Goal: Task Accomplishment & Management: Manage account settings

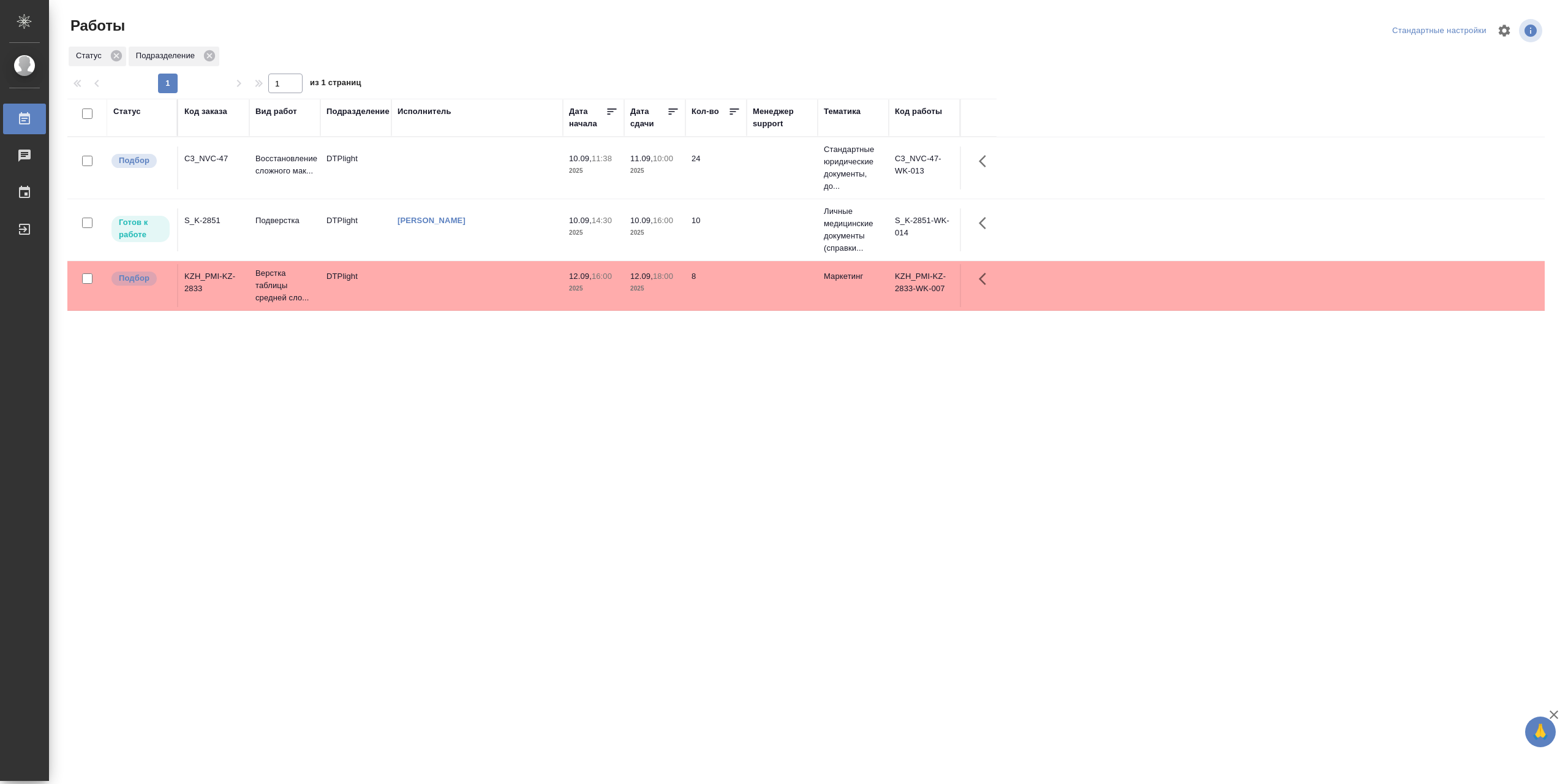
click at [425, 172] on td at bounding box center [477, 167] width 172 height 43
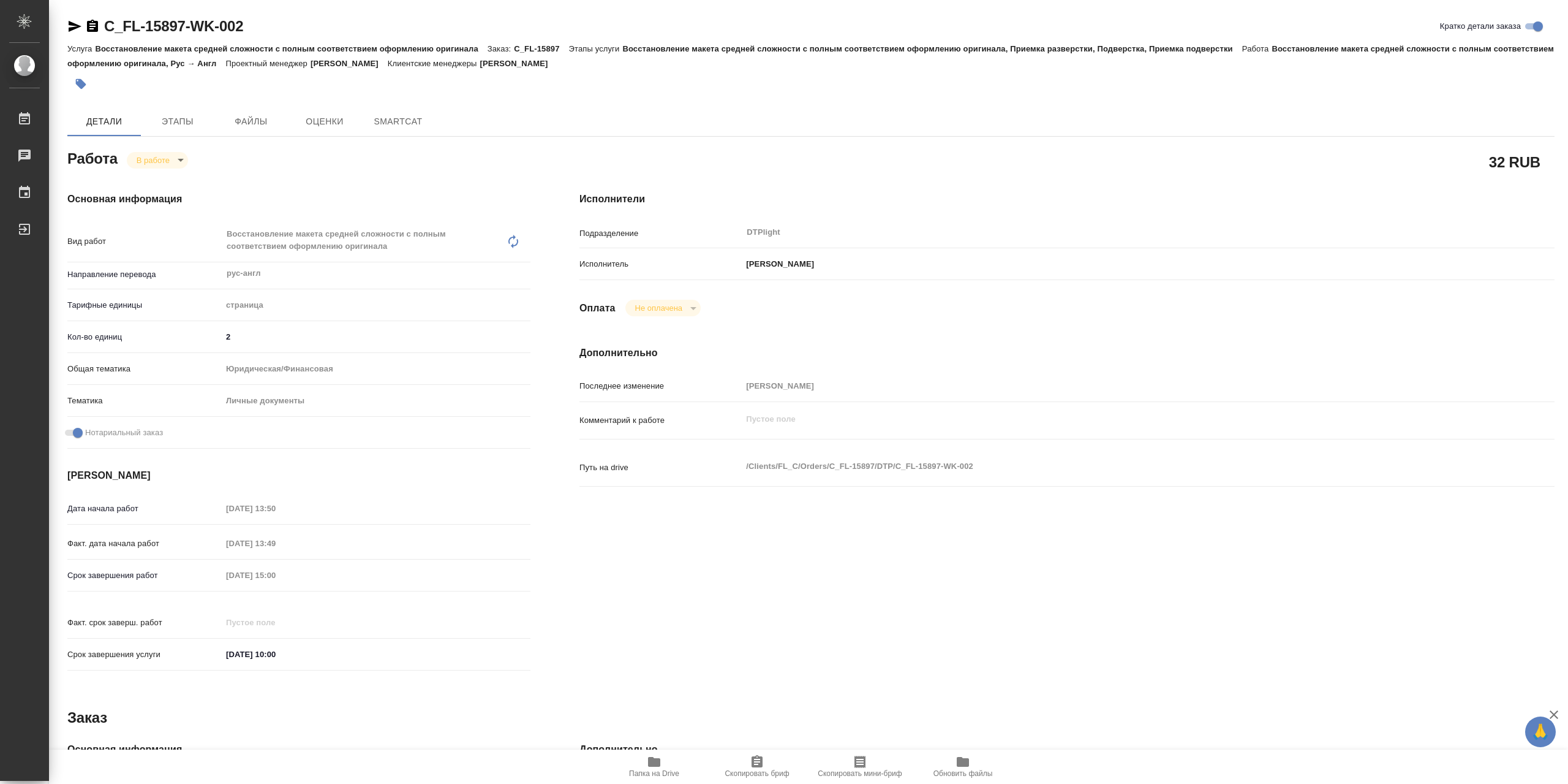
type textarea "x"
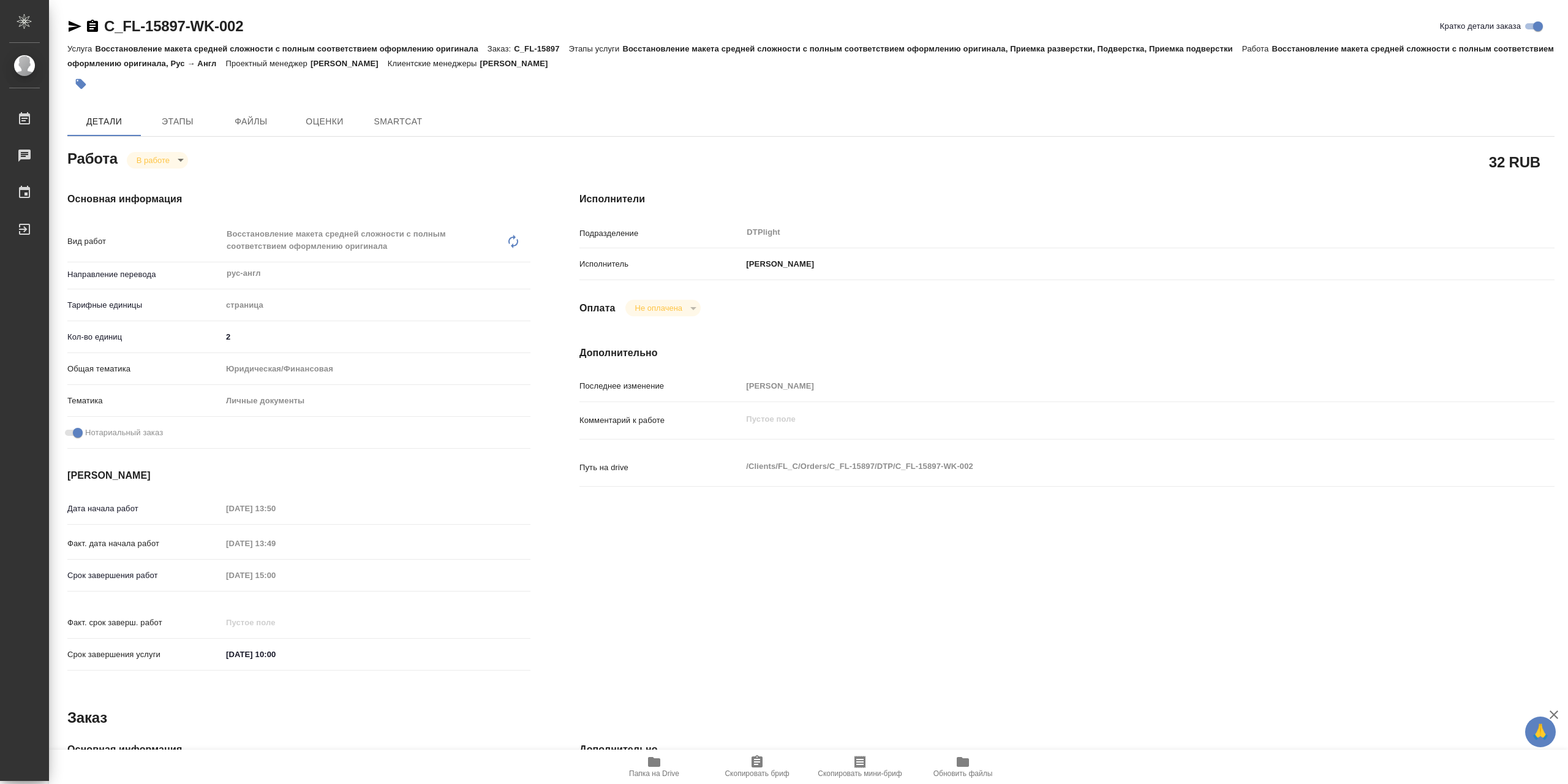
type textarea "x"
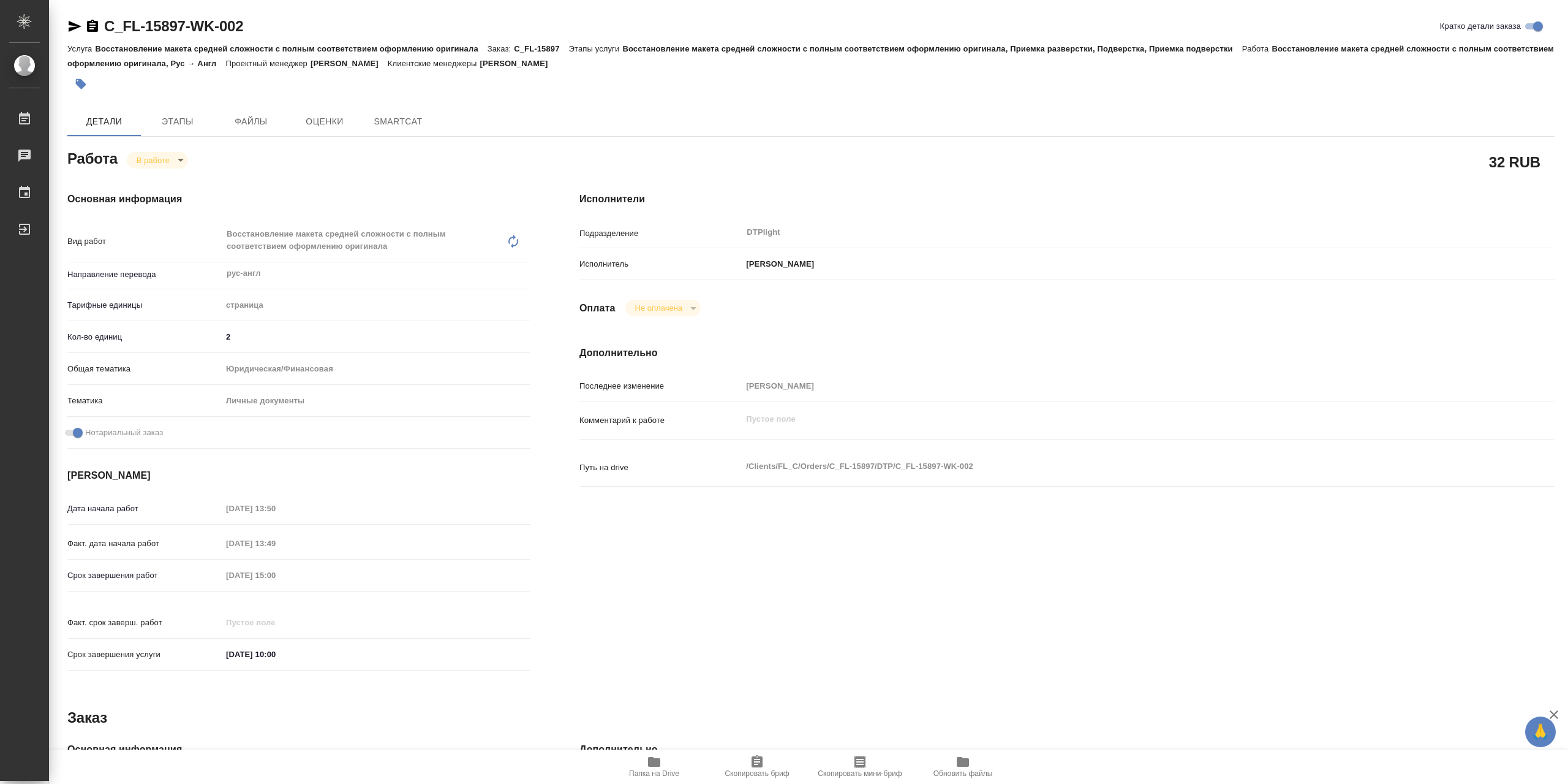
type textarea "x"
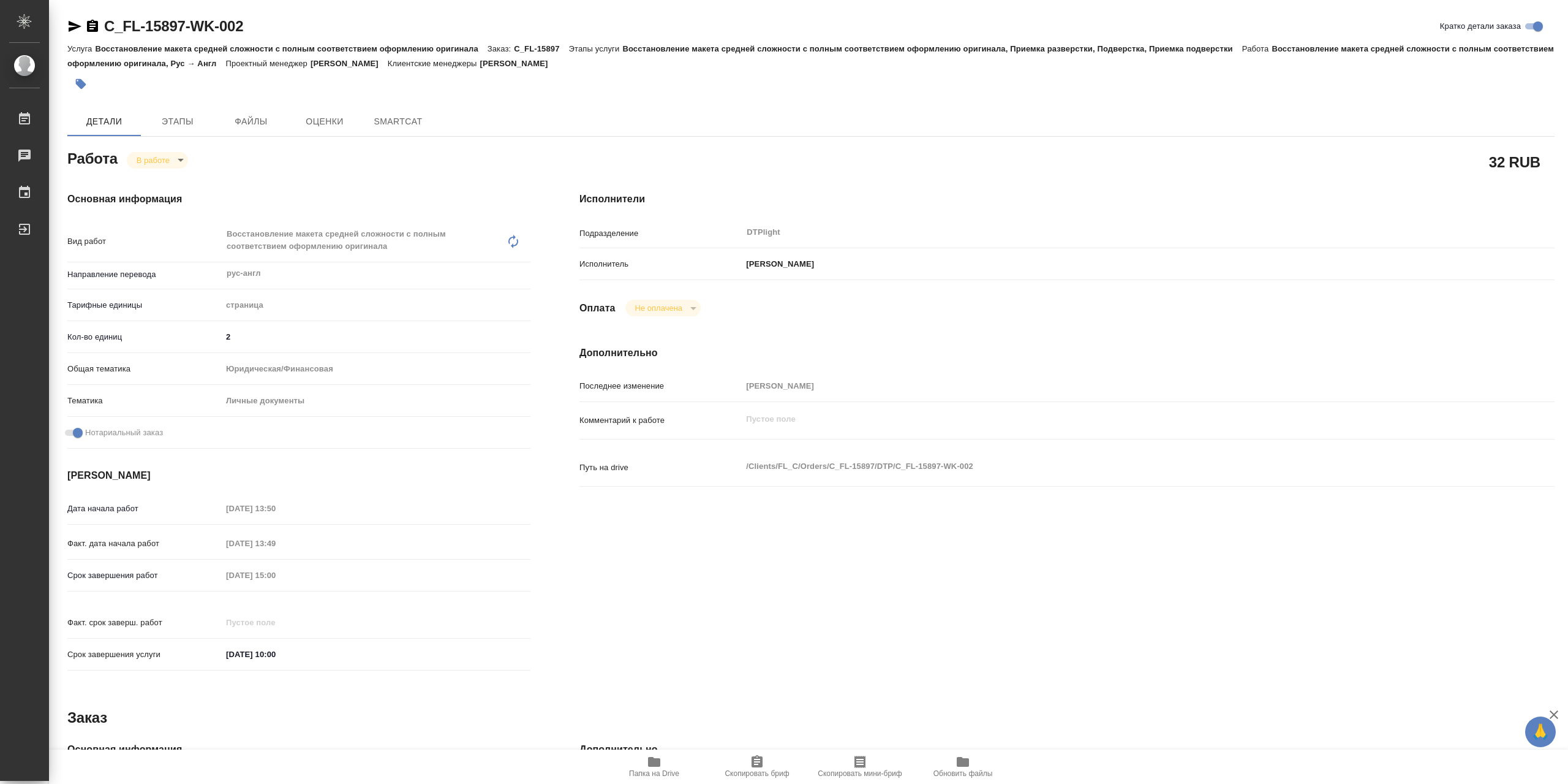
type textarea "x"
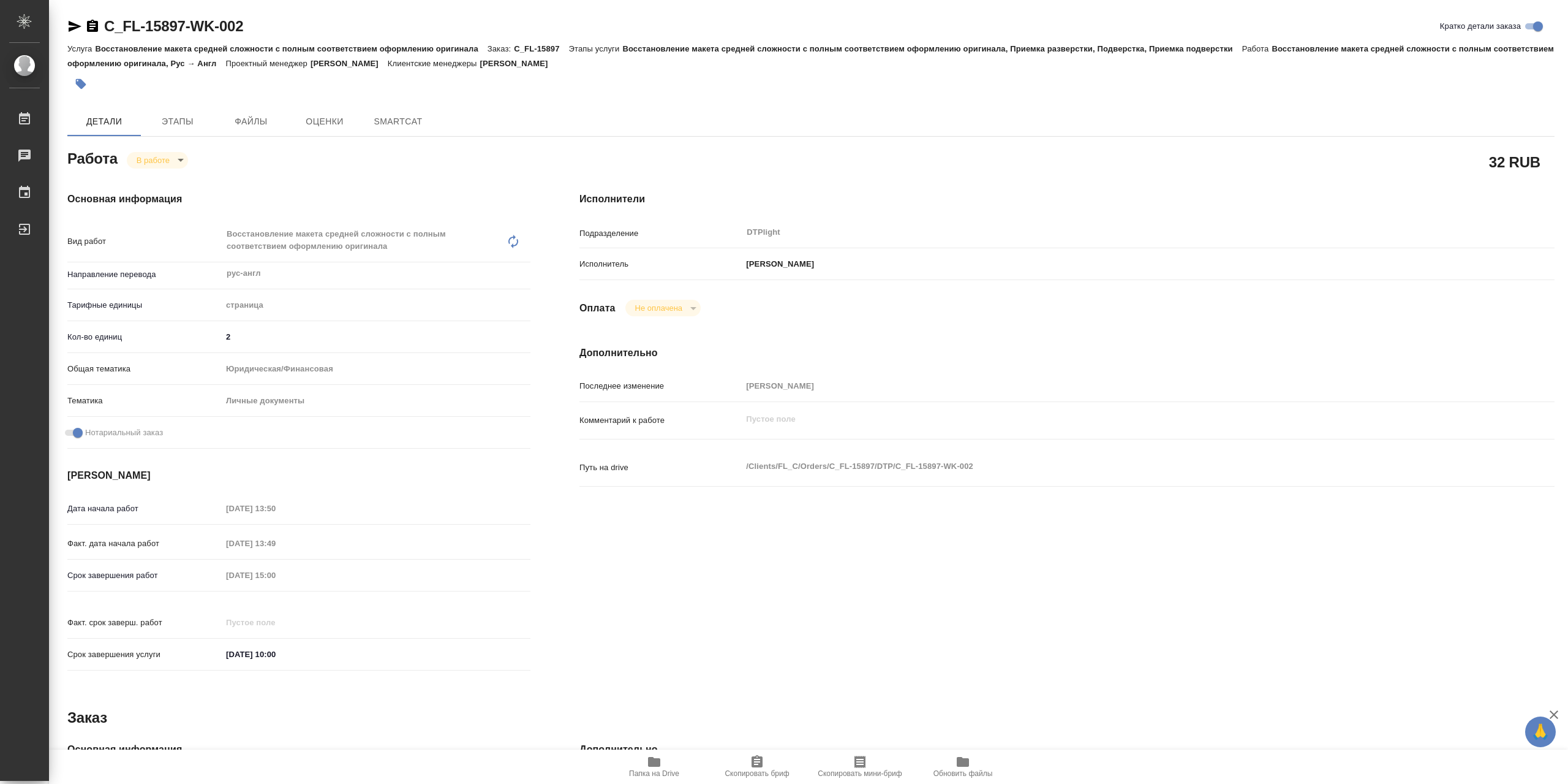
type textarea "x"
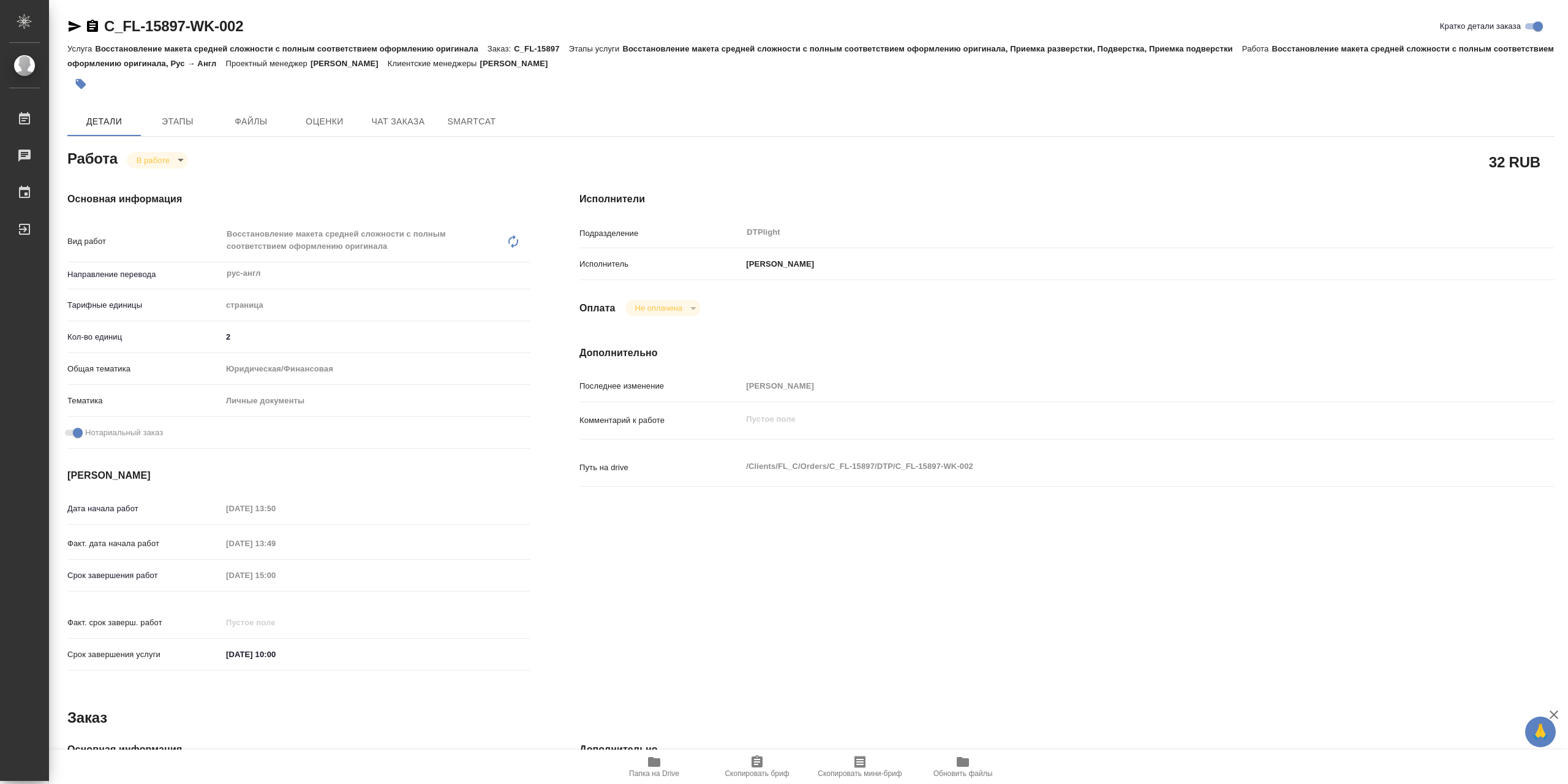
type textarea "x"
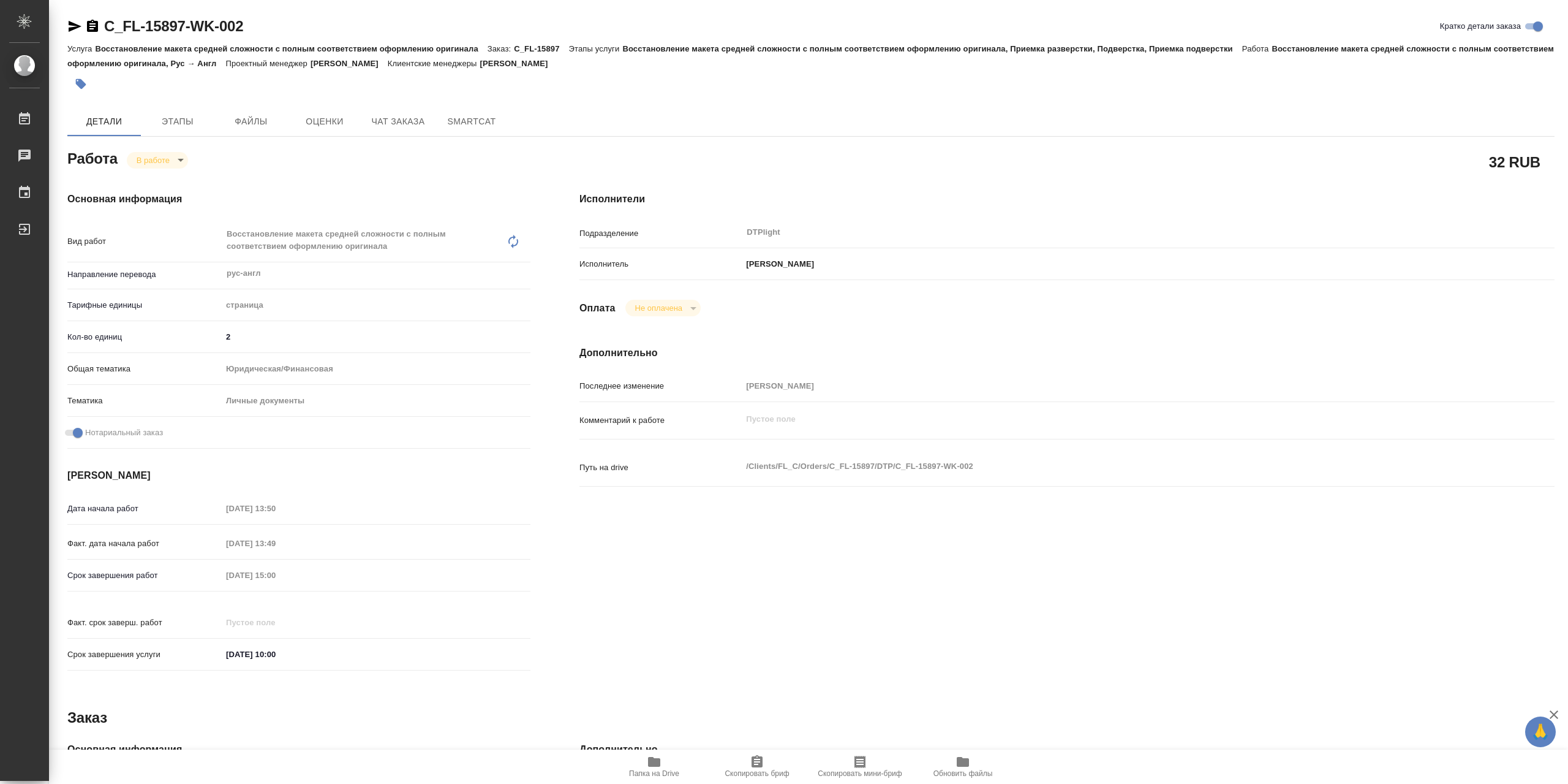
type textarea "x"
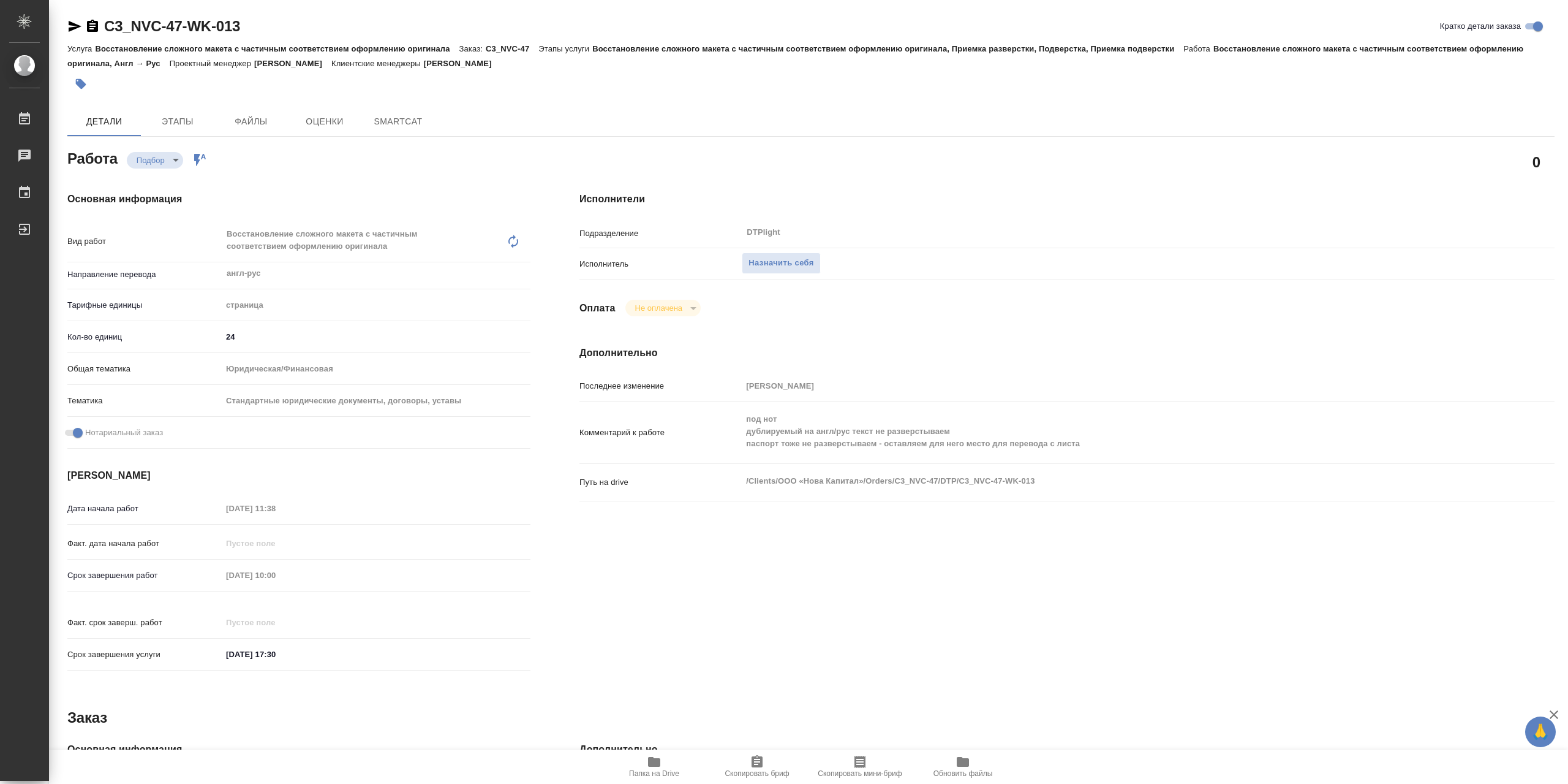
type textarea "x"
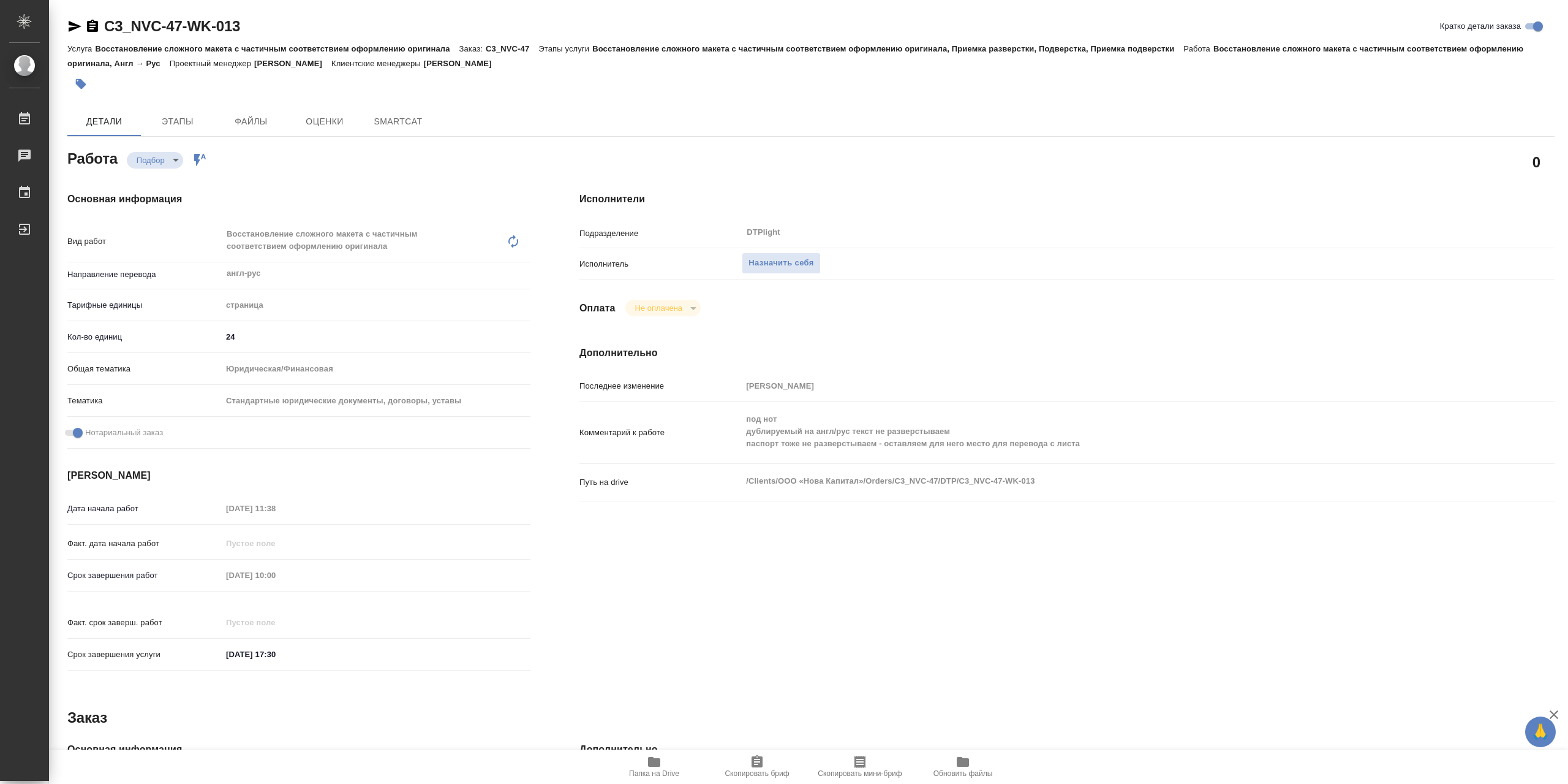
type textarea "x"
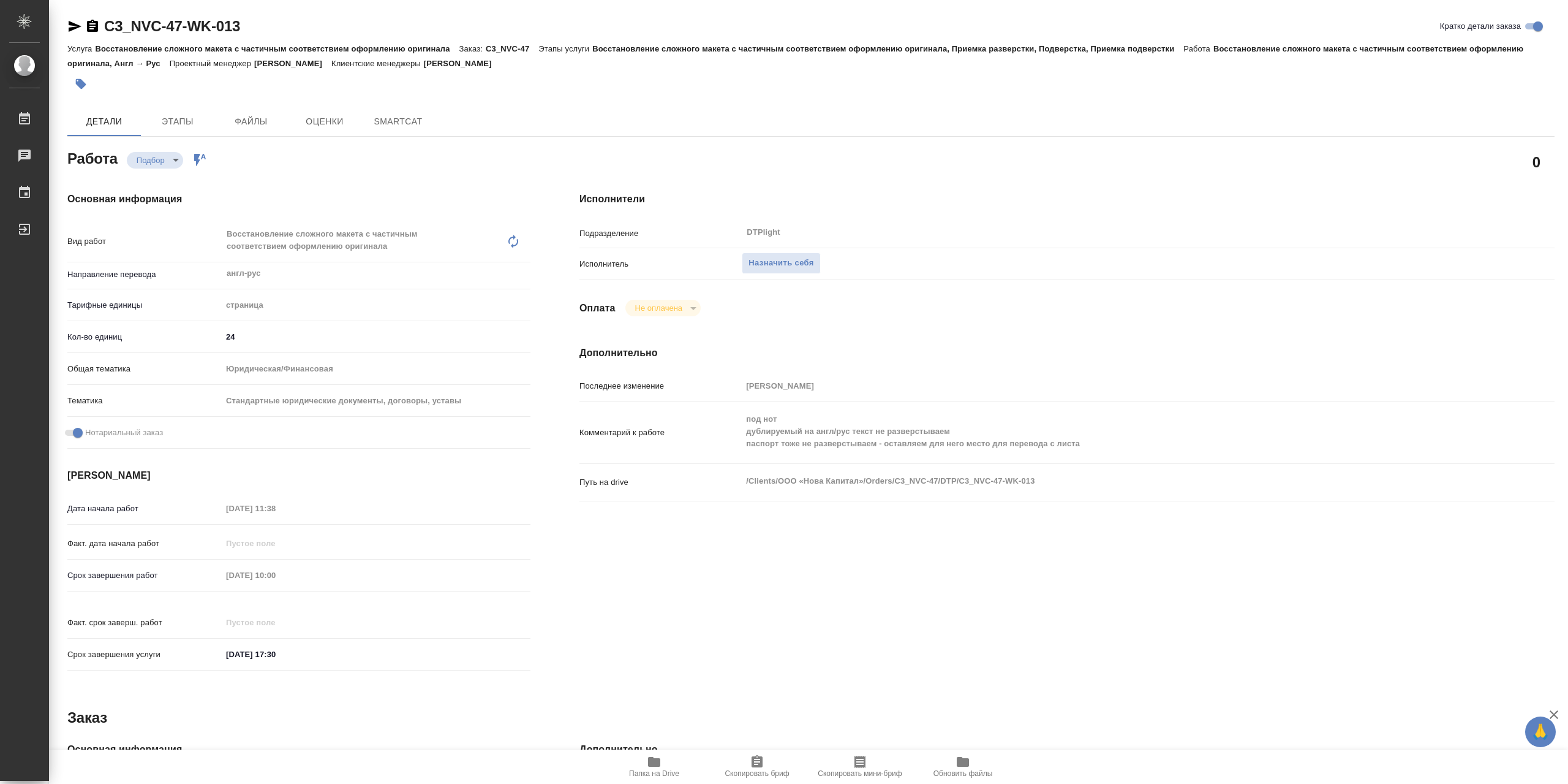
type textarea "x"
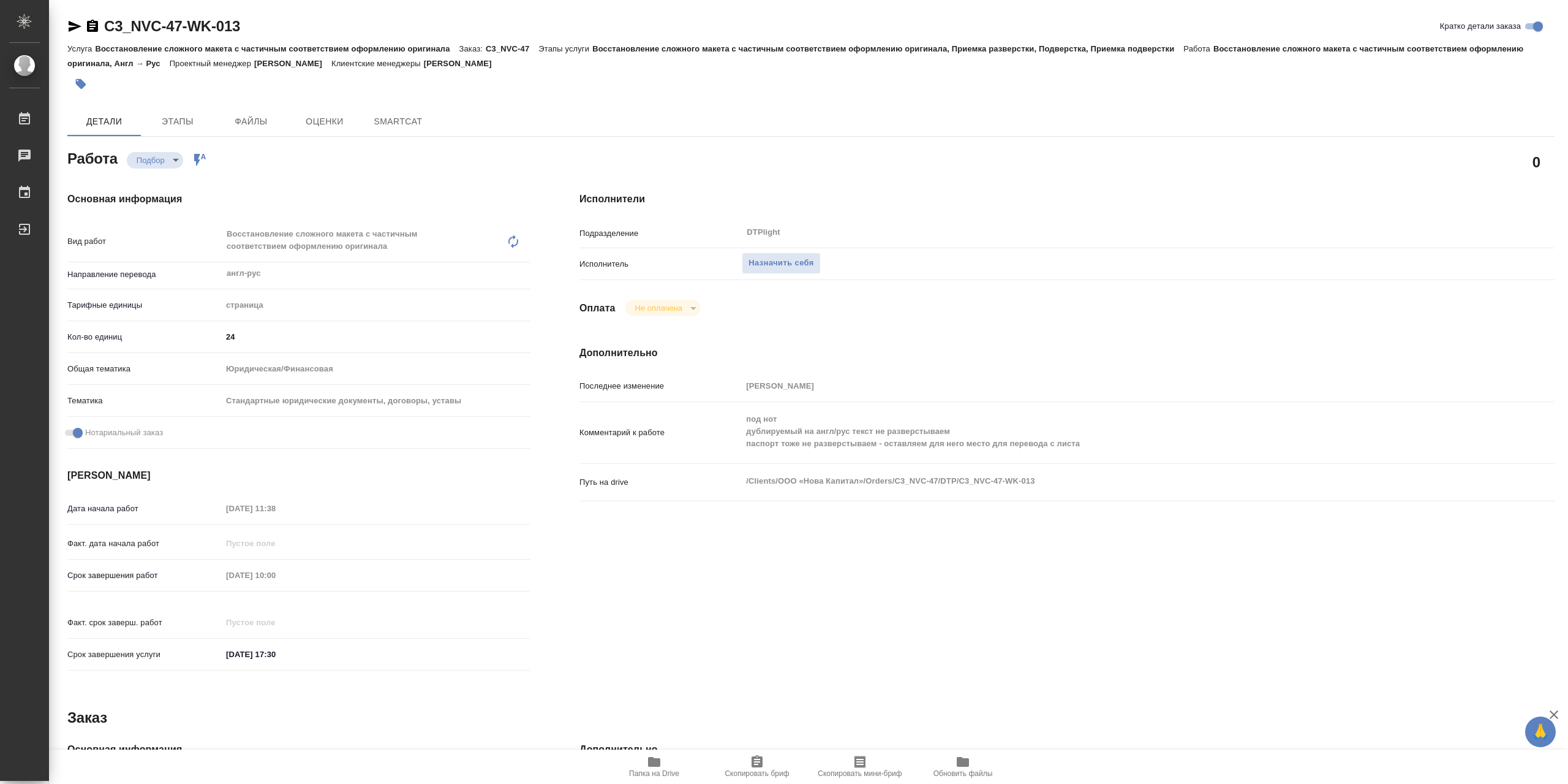
type textarea "x"
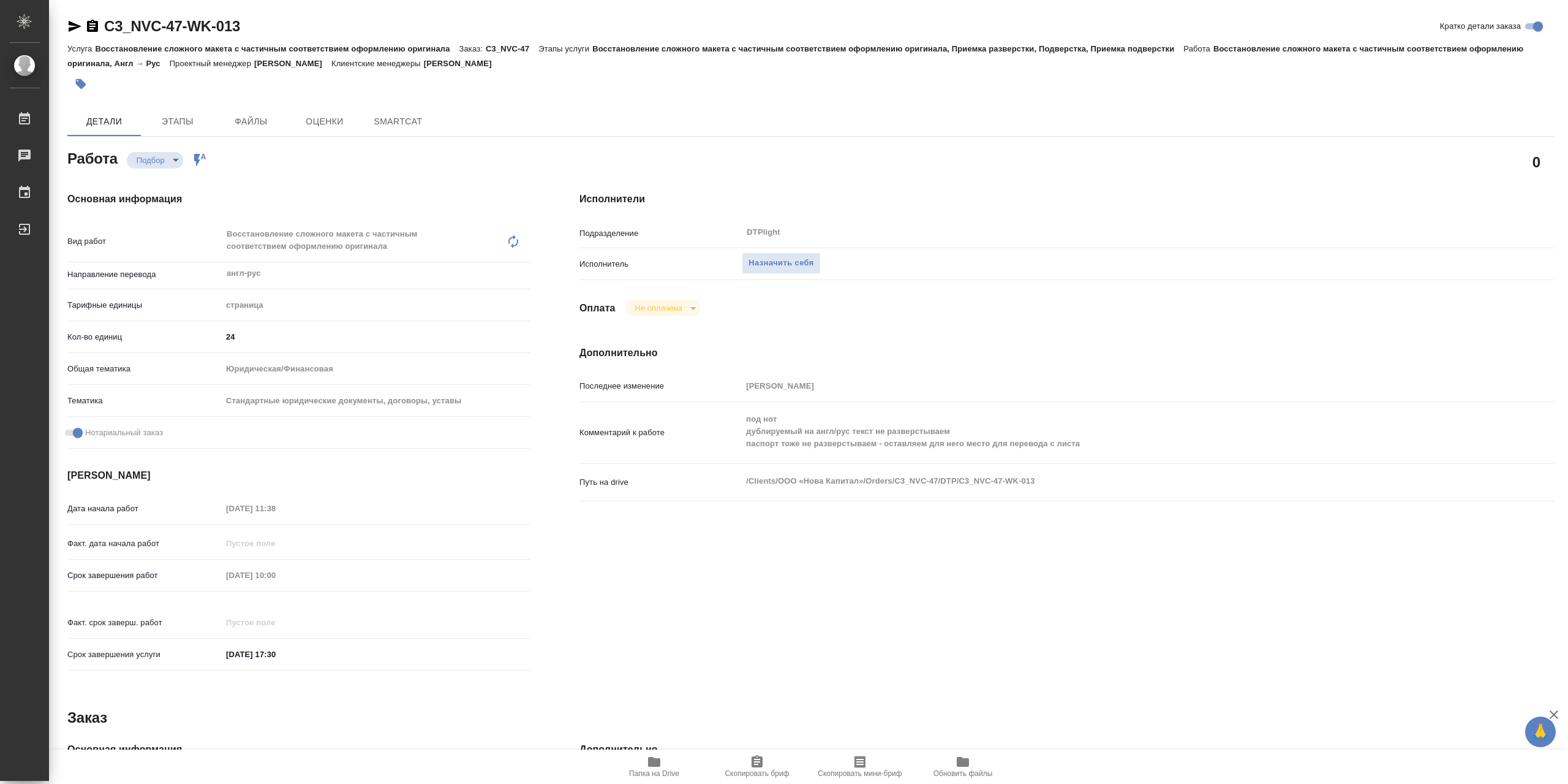
type textarea "x"
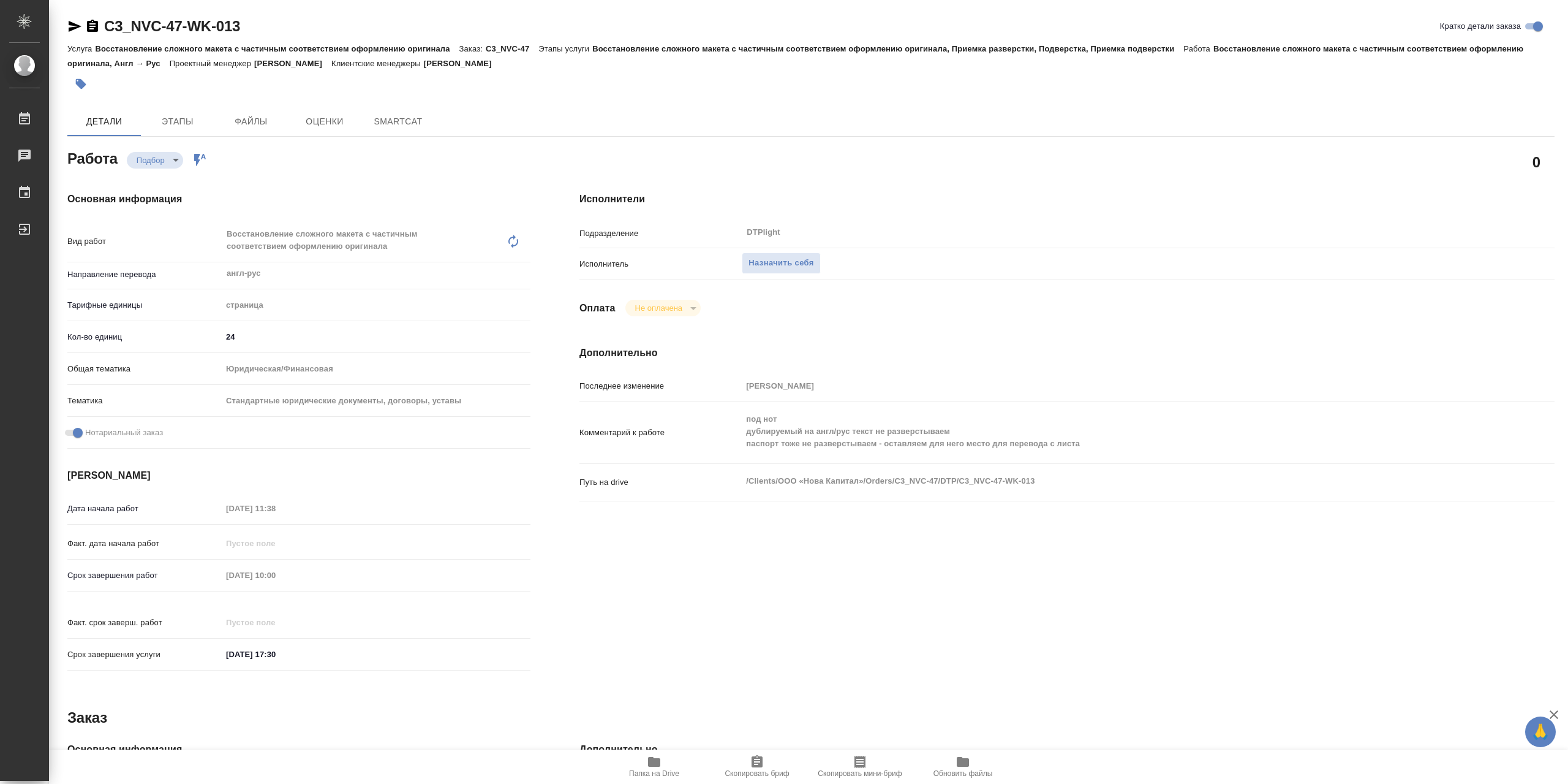
type textarea "x"
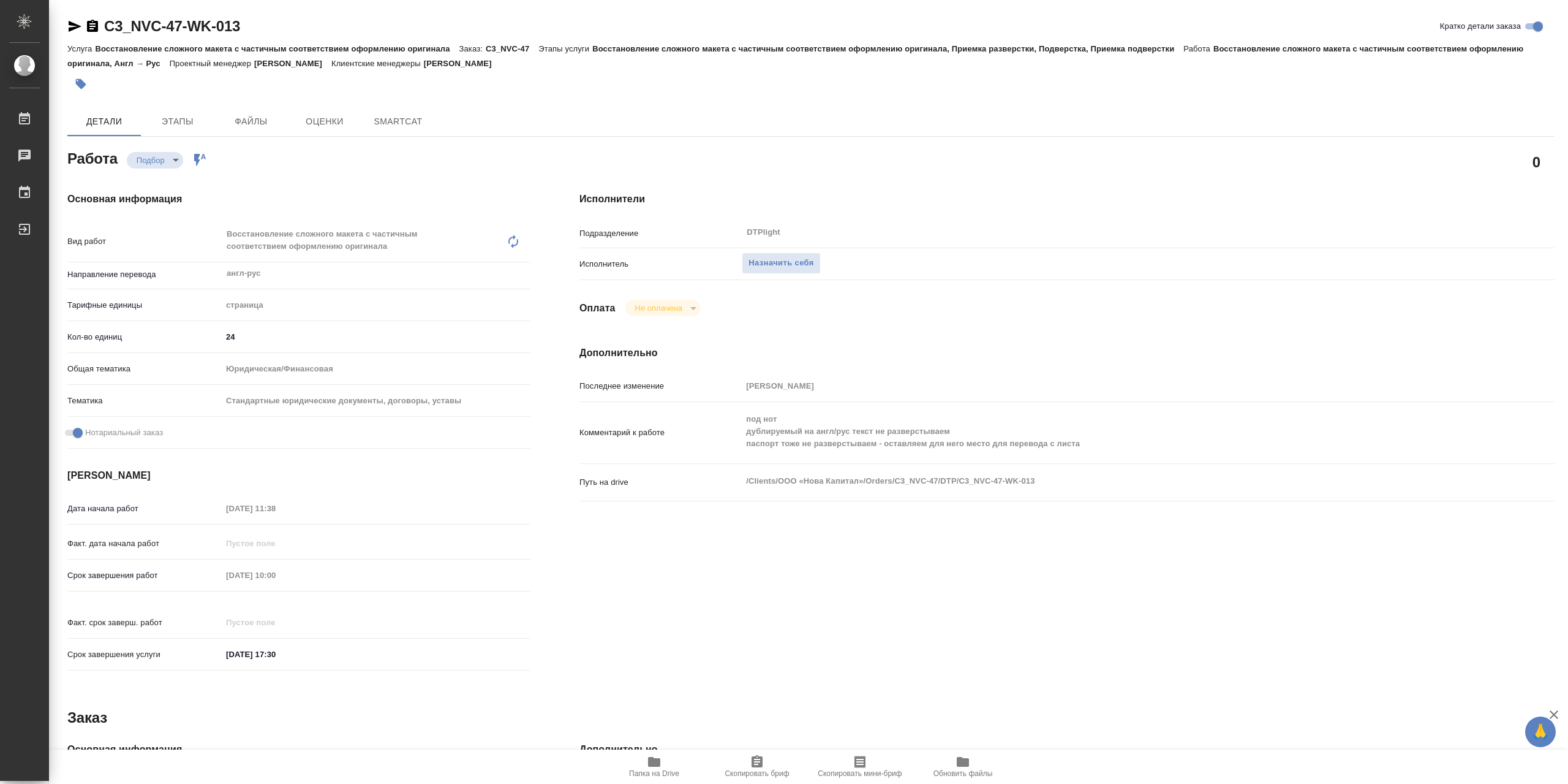
type textarea "x"
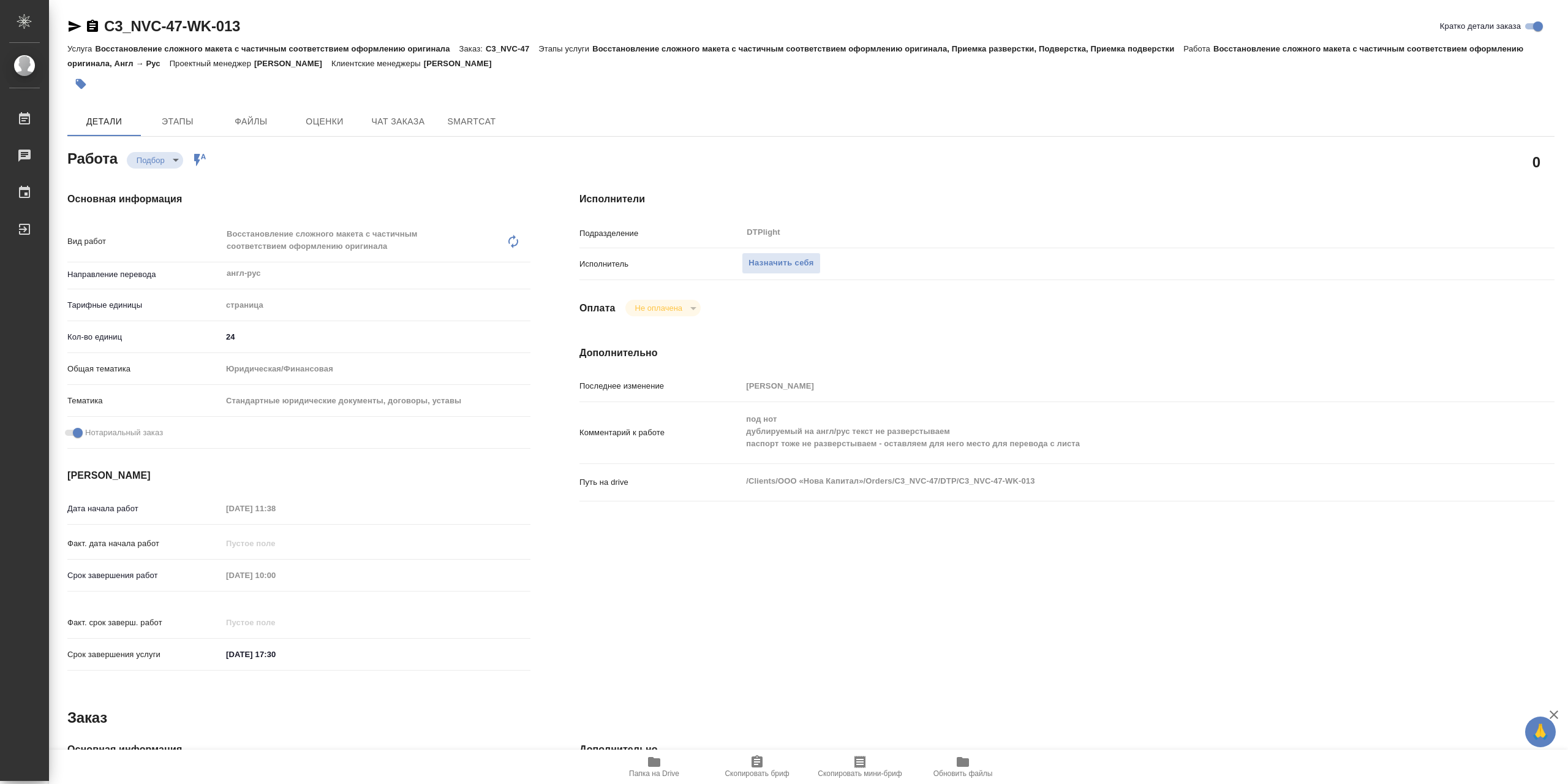
type textarea "x"
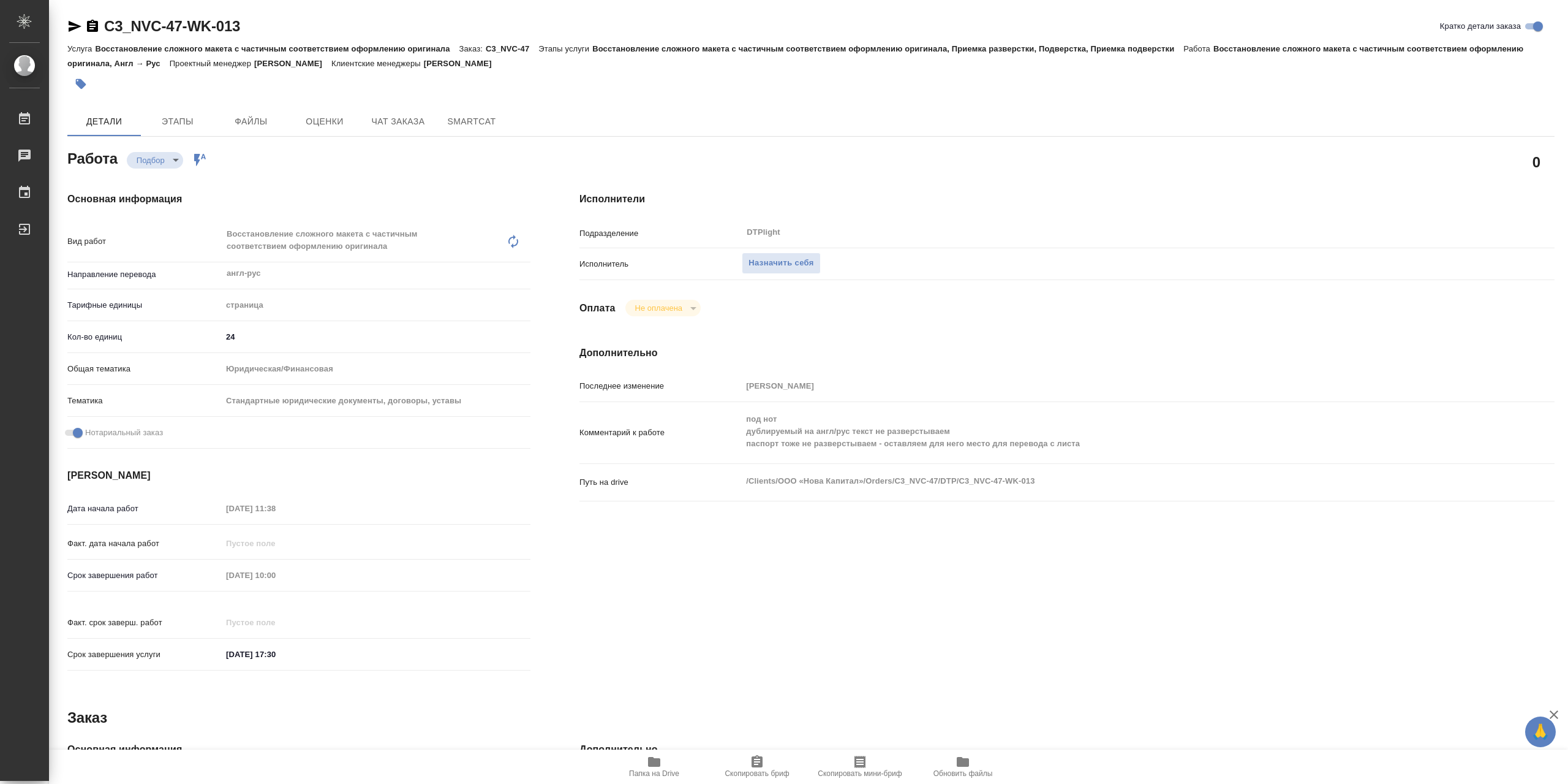
type textarea "x"
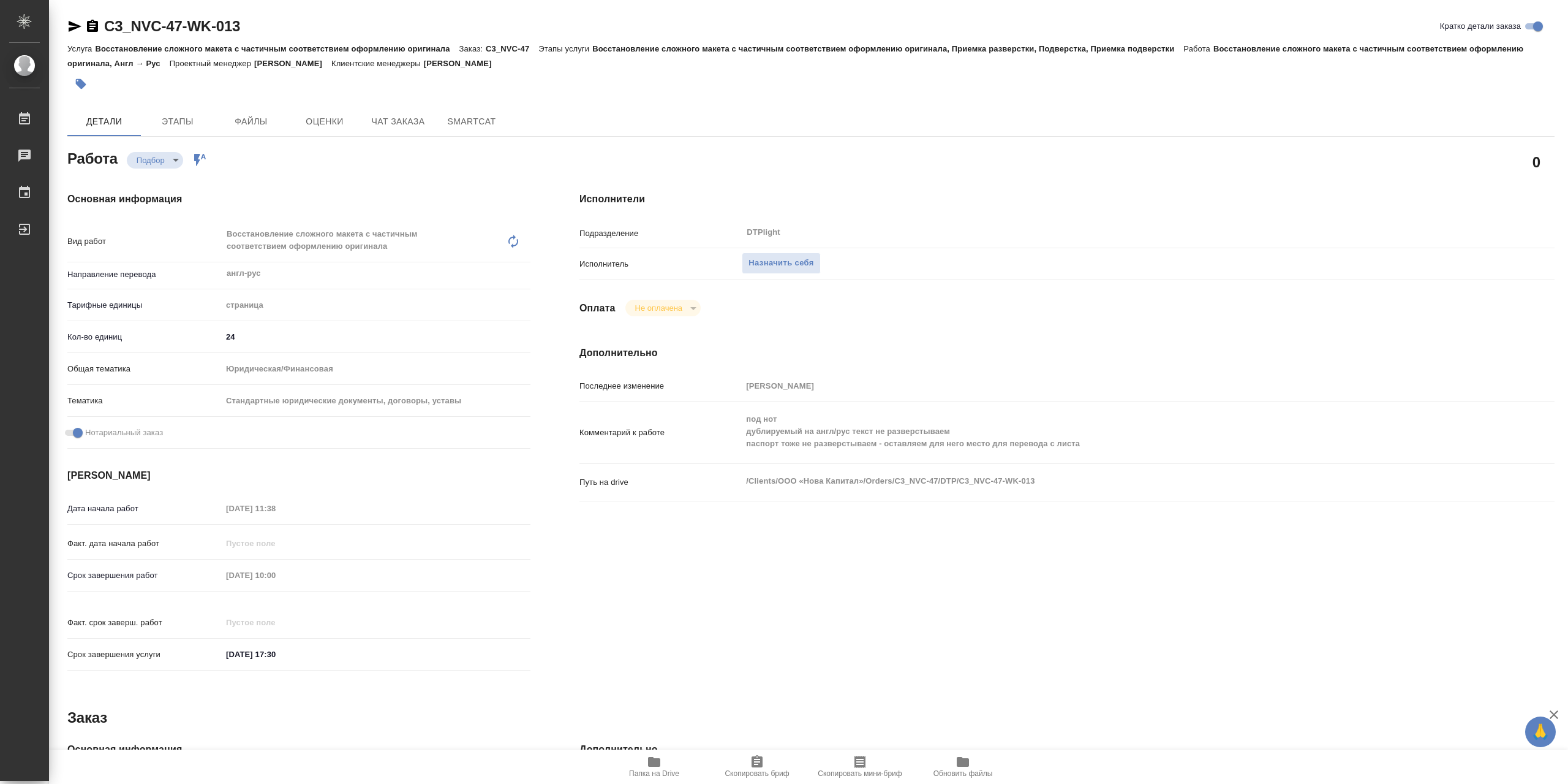
click at [649, 758] on icon "button" at bounding box center [654, 761] width 12 height 10
click at [814, 271] on span "Назначить себя" at bounding box center [781, 263] width 65 height 14
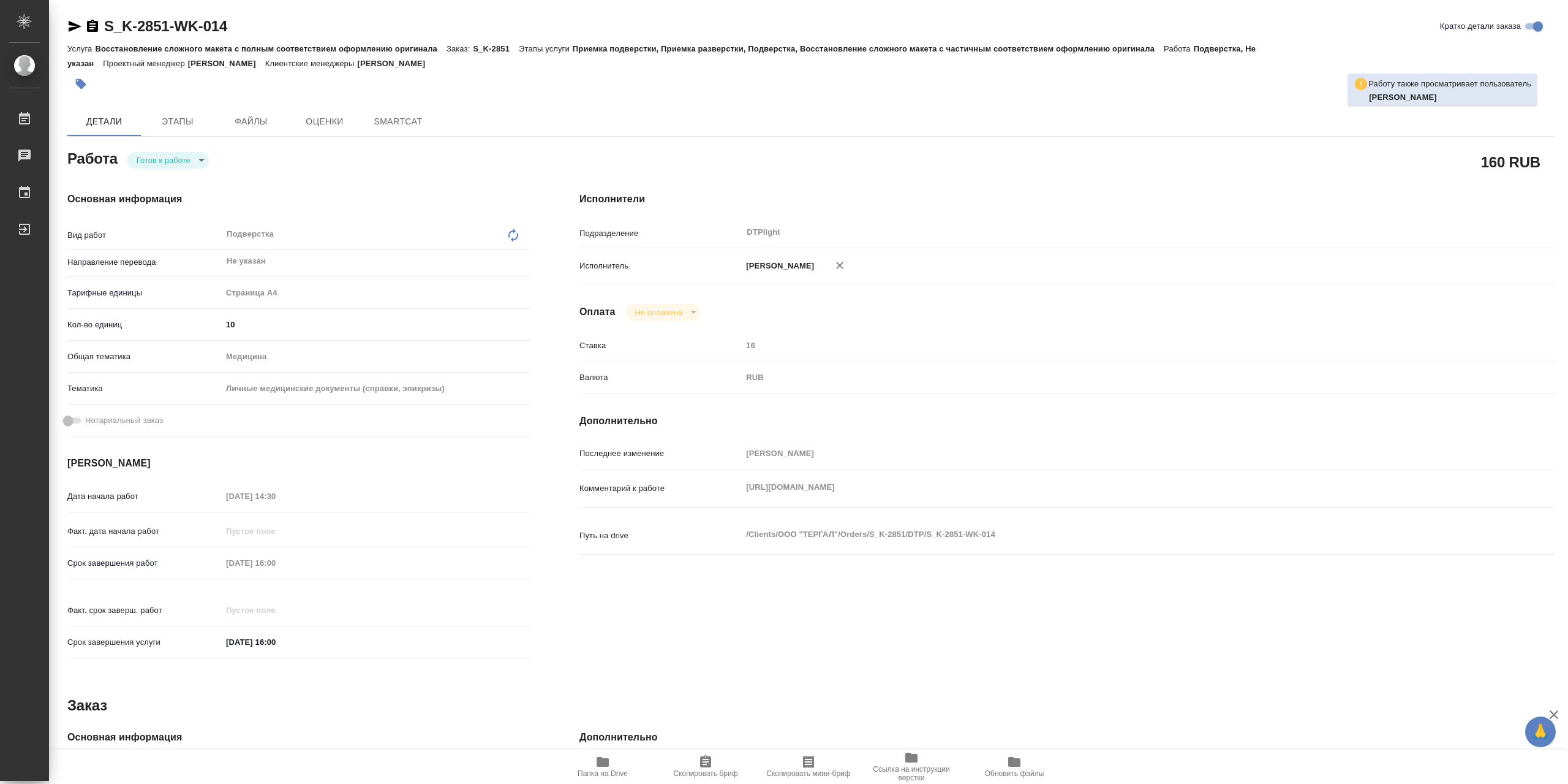
type textarea "x"
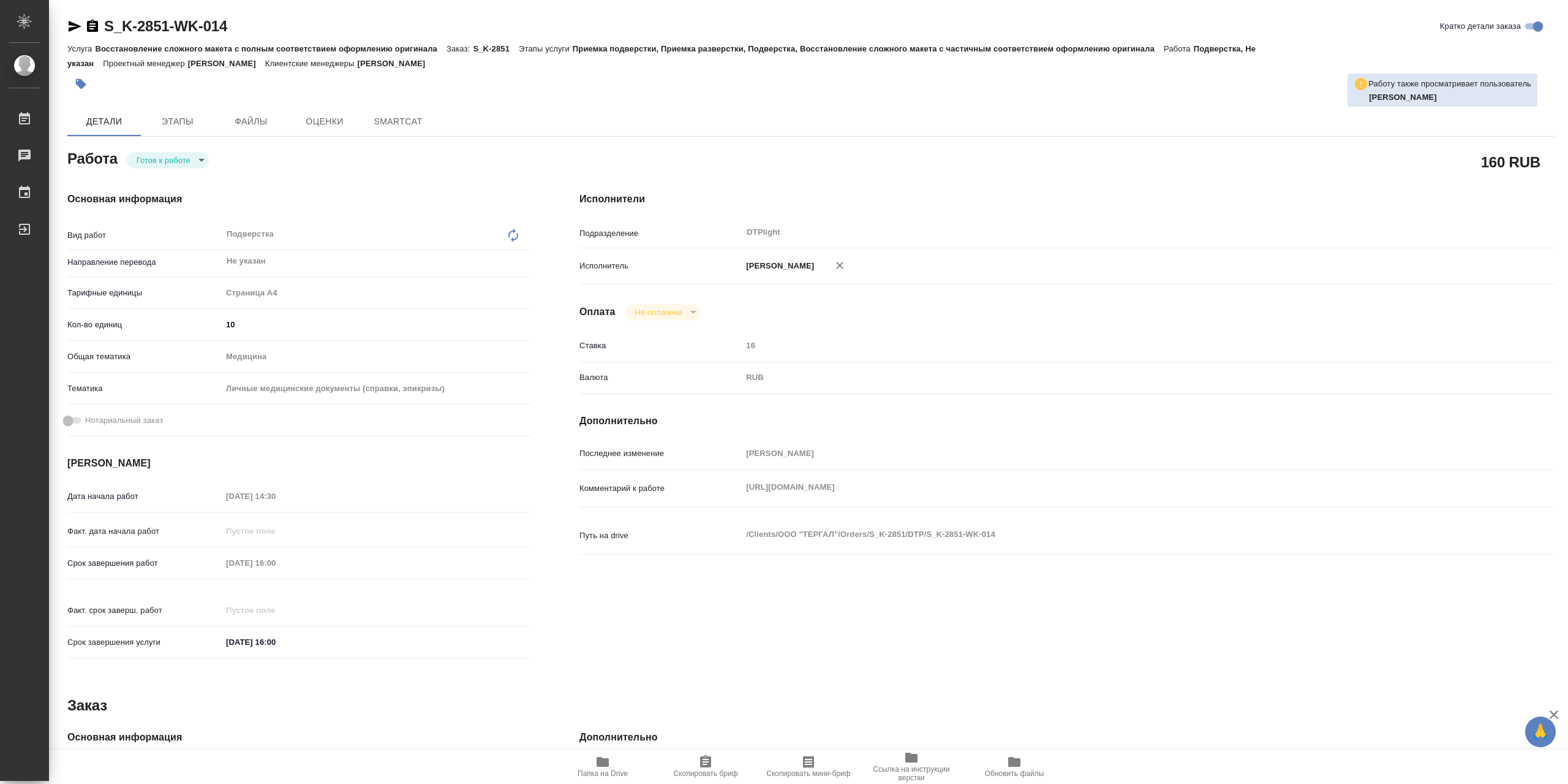
type textarea "x"
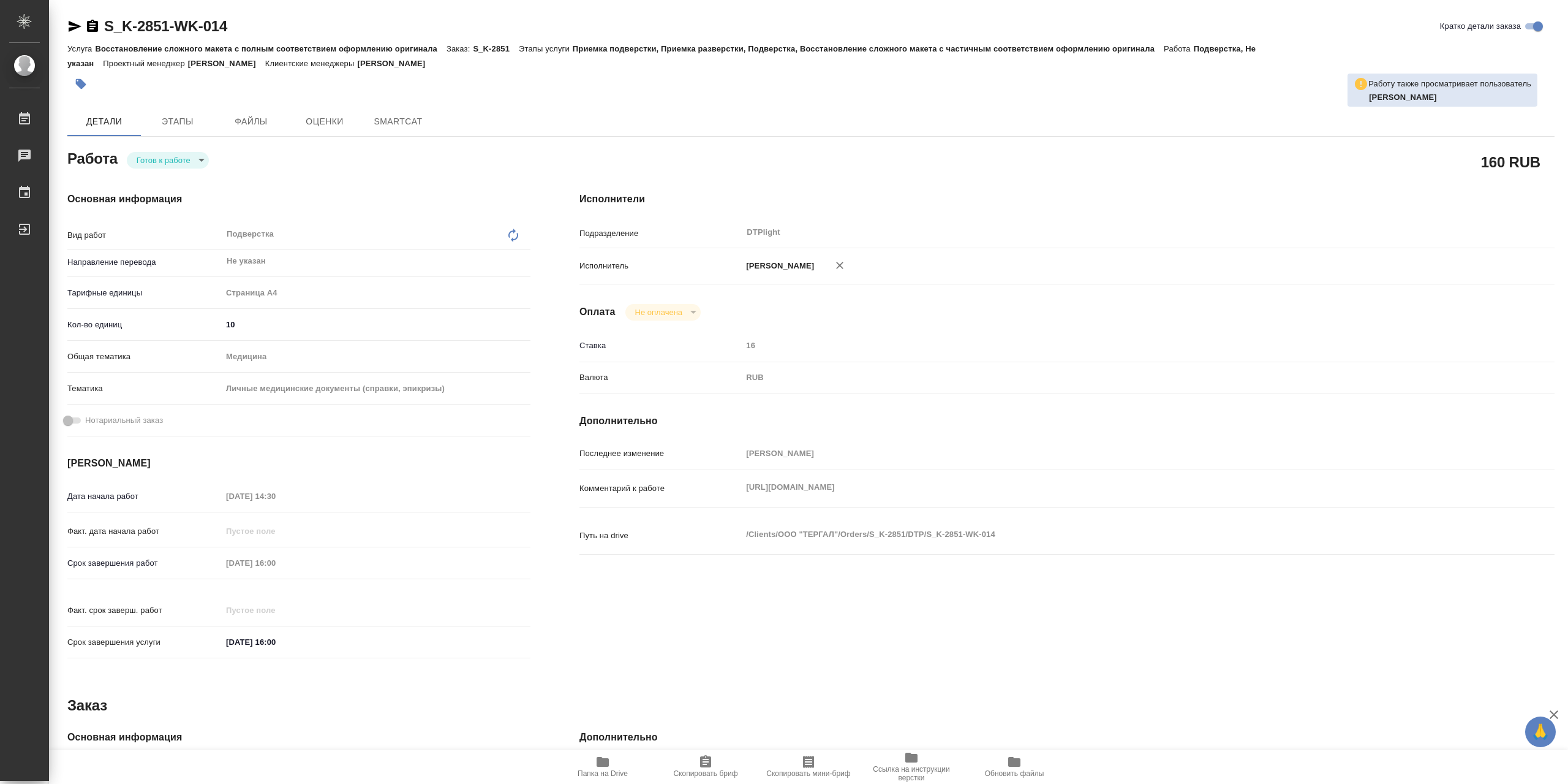
type textarea "x"
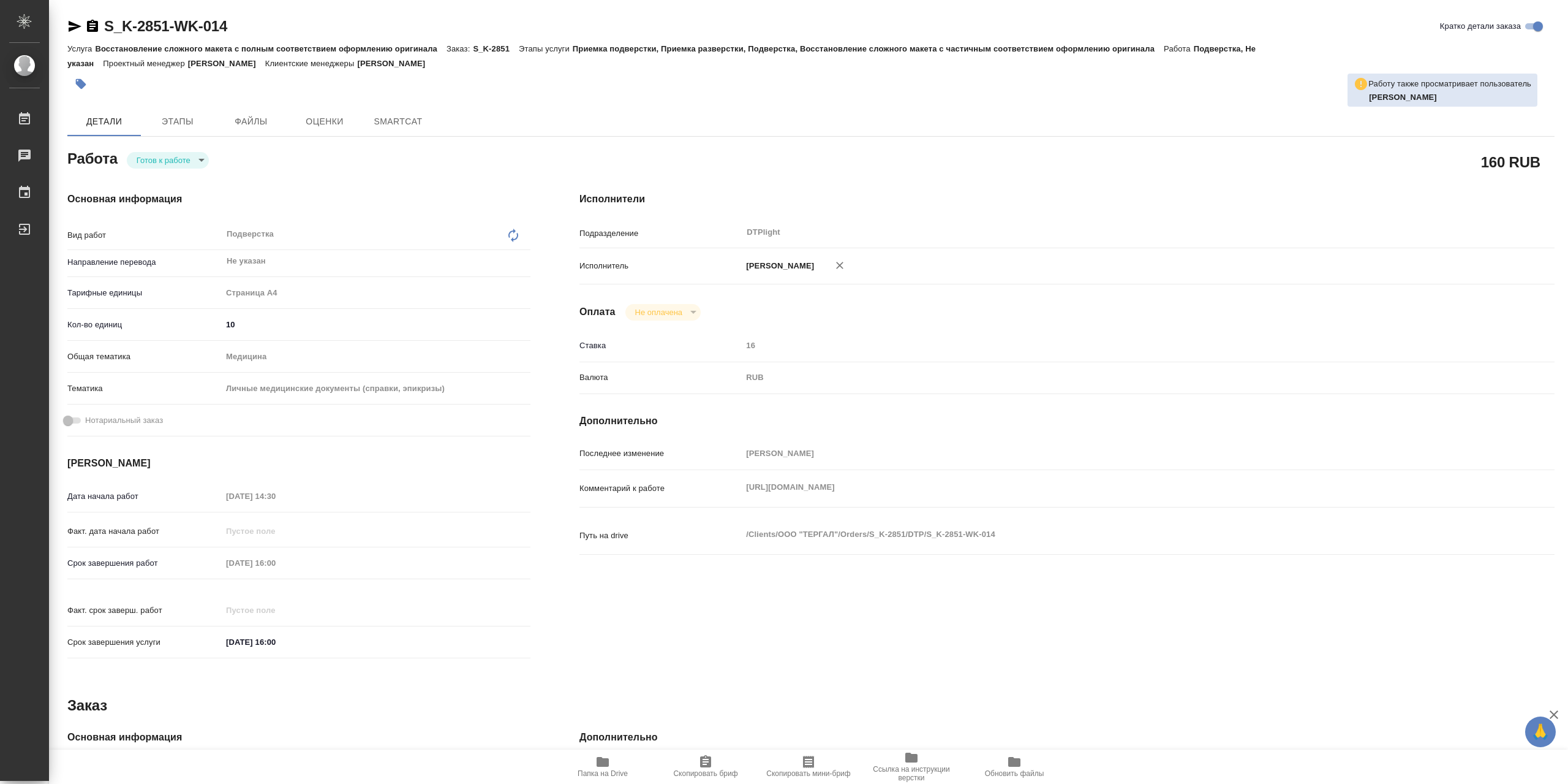
type textarea "x"
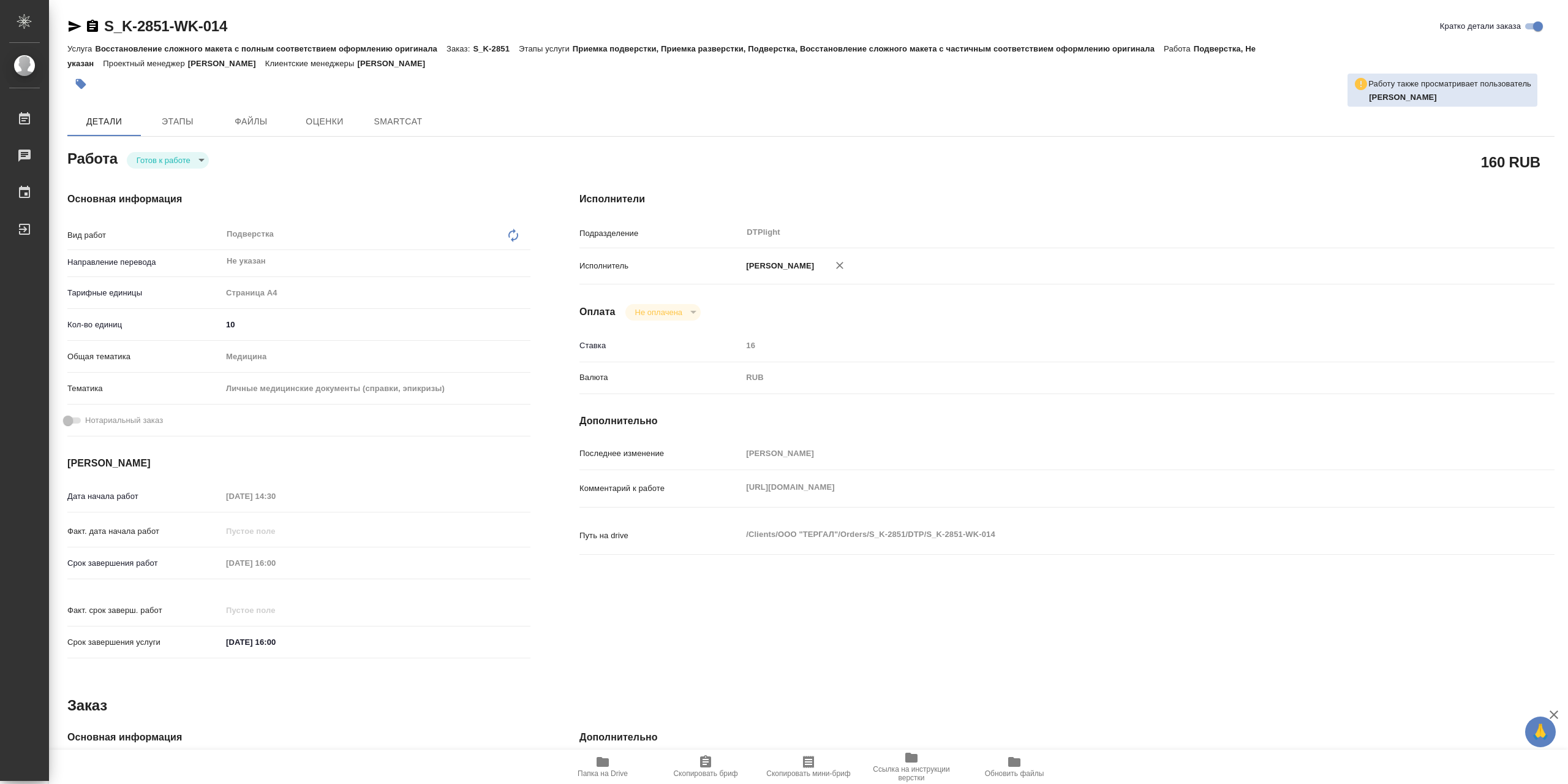
type textarea "x"
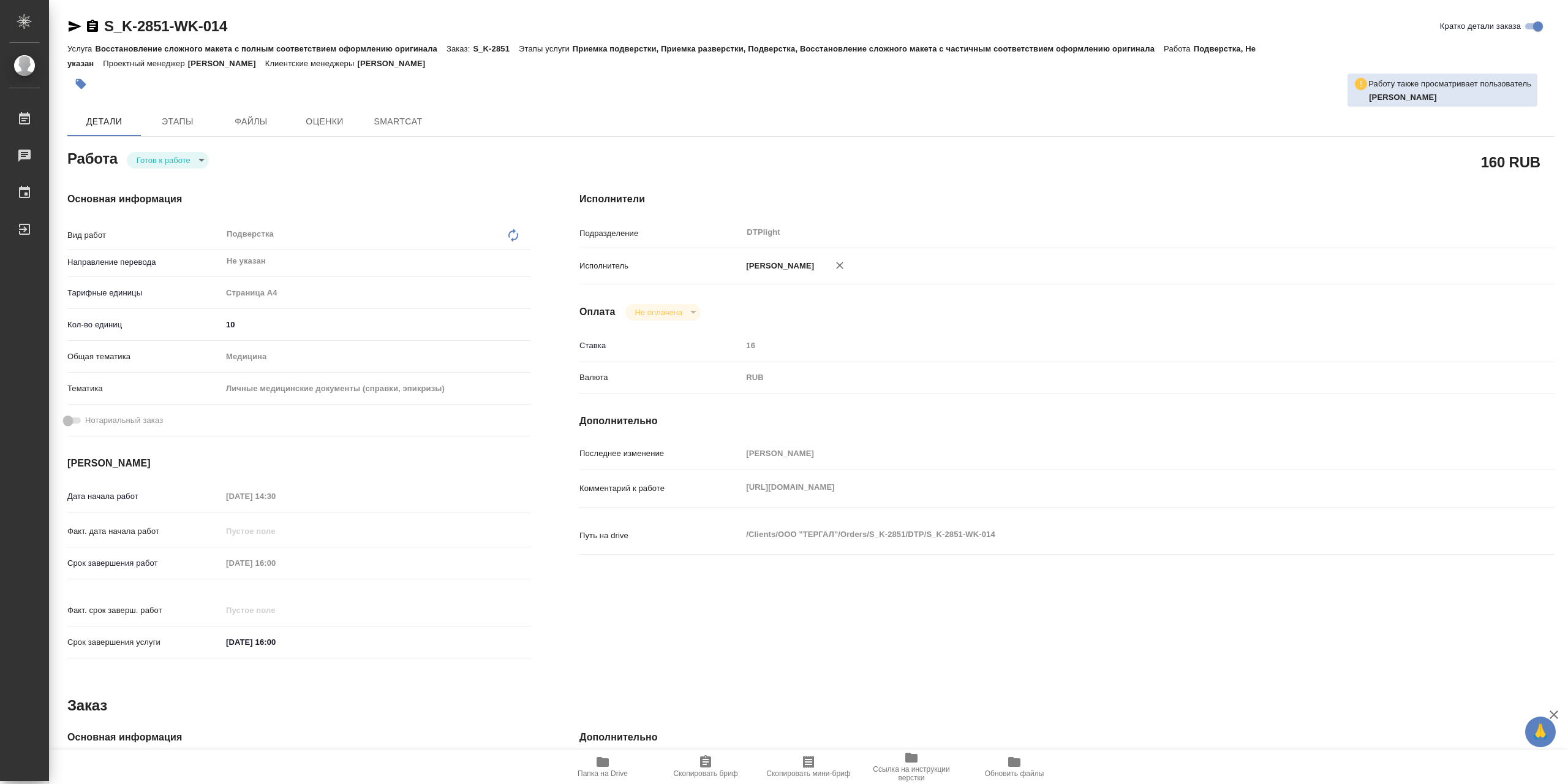
type textarea "x"
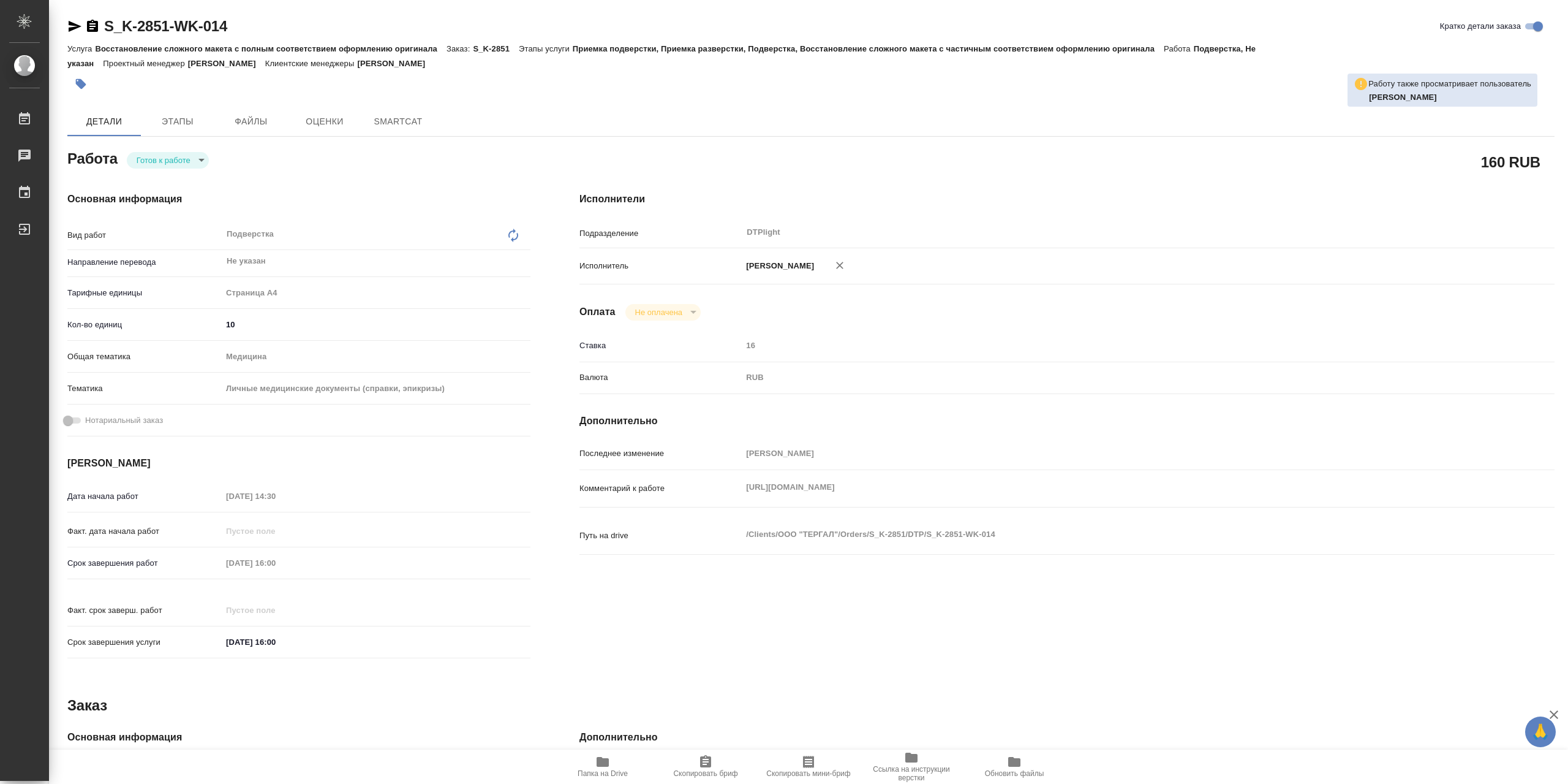
type textarea "x"
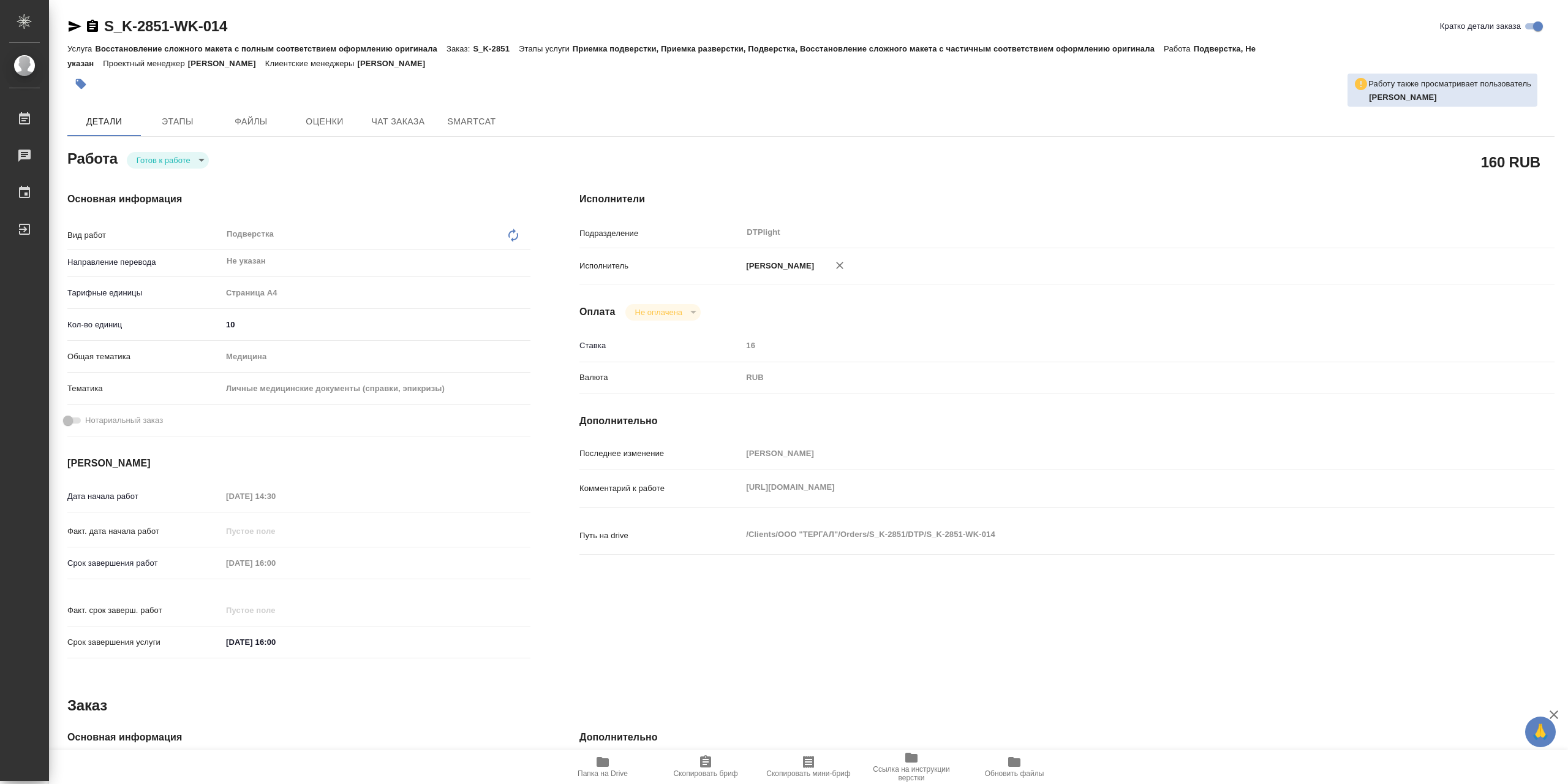
type textarea "x"
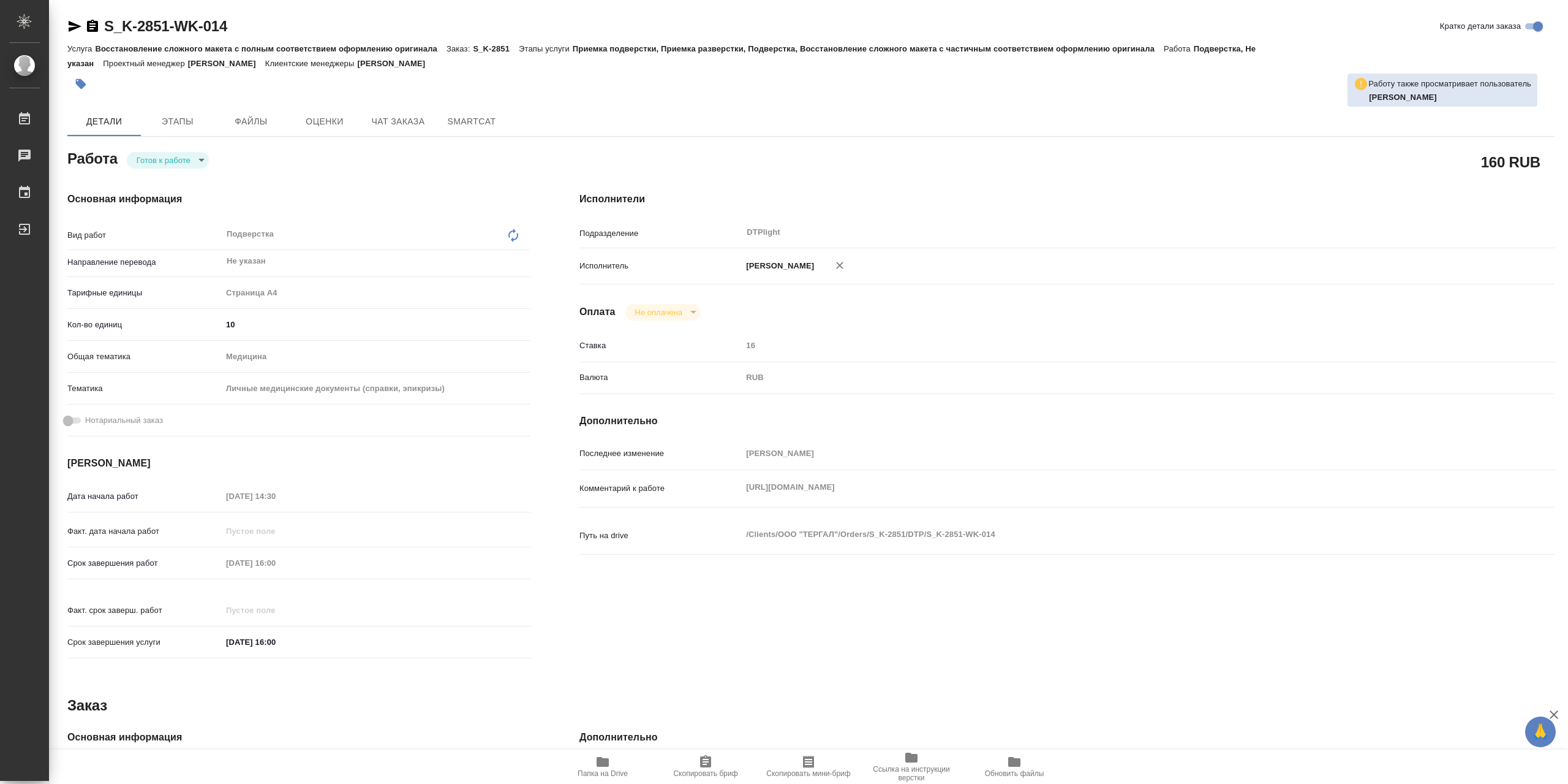
type textarea "x"
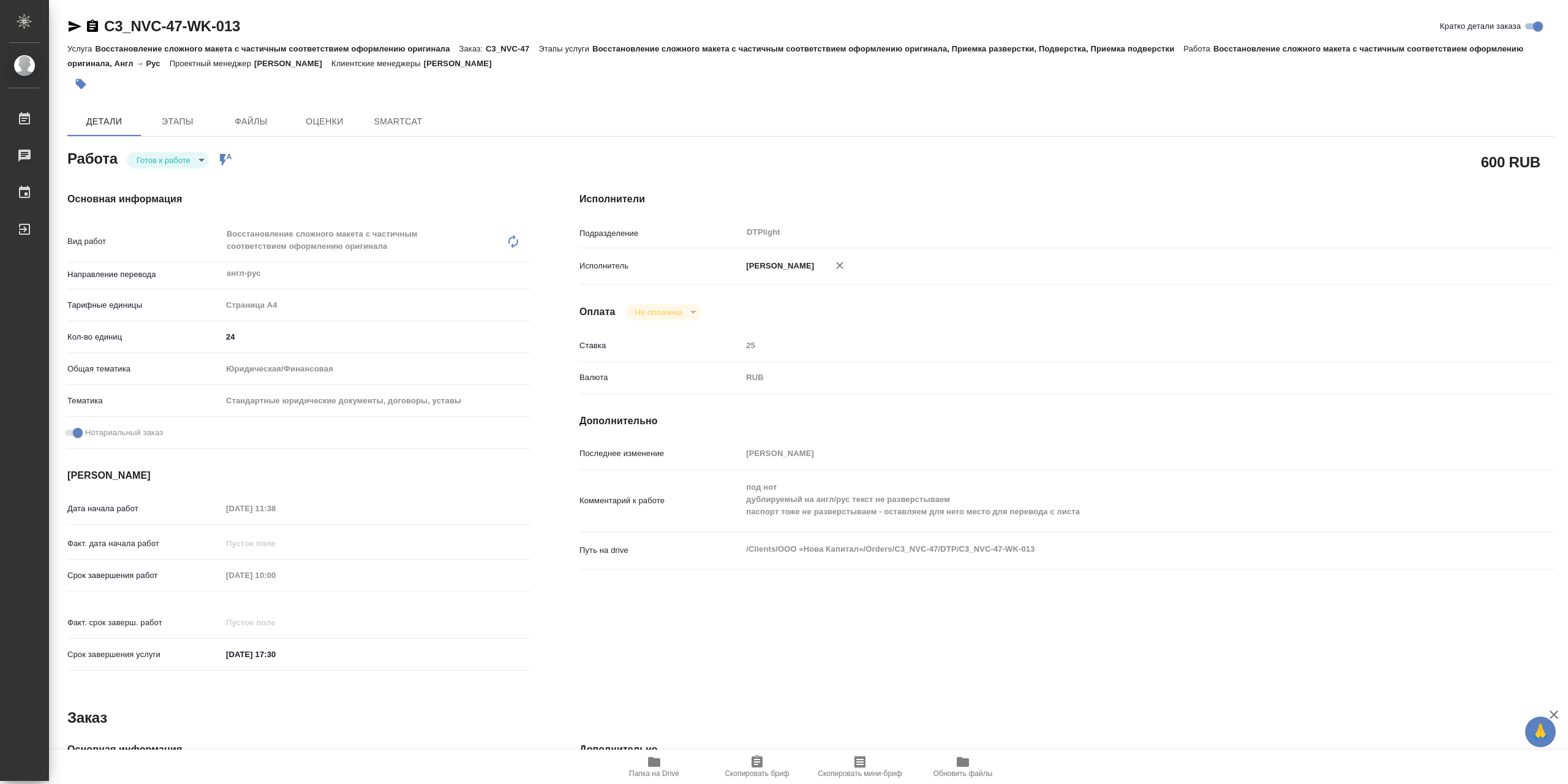
type textarea "x"
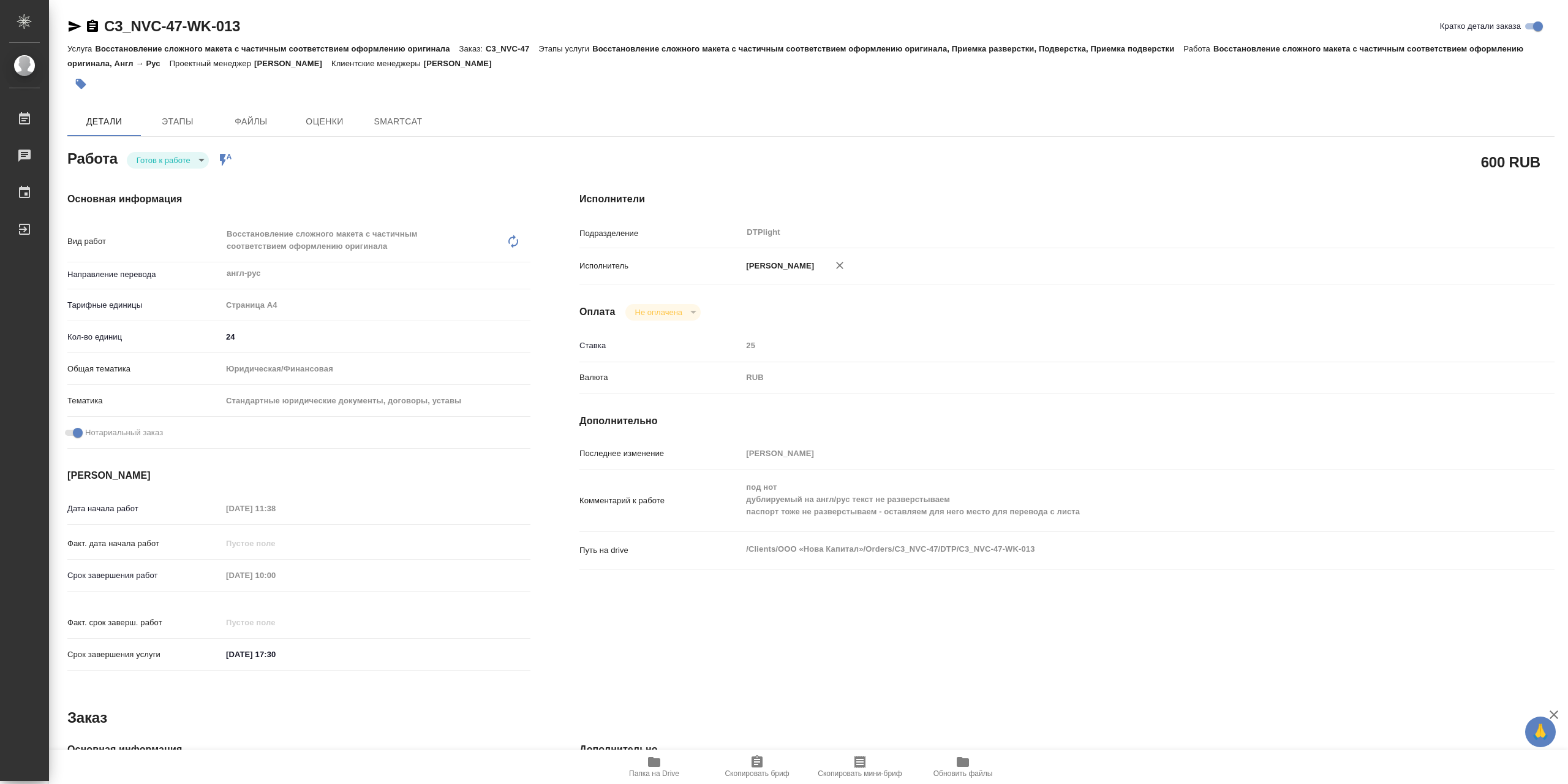
type textarea "x"
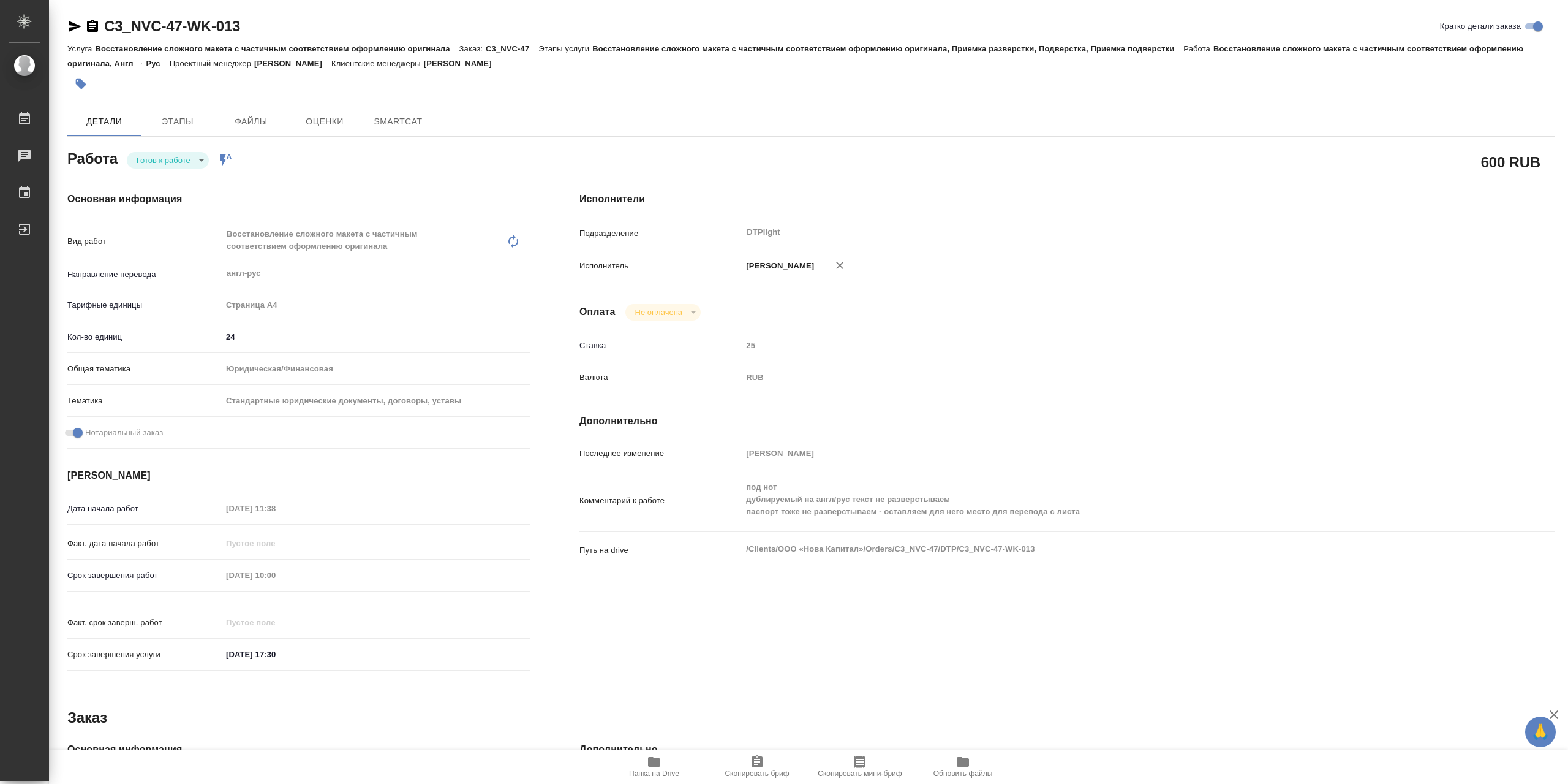
type textarea "x"
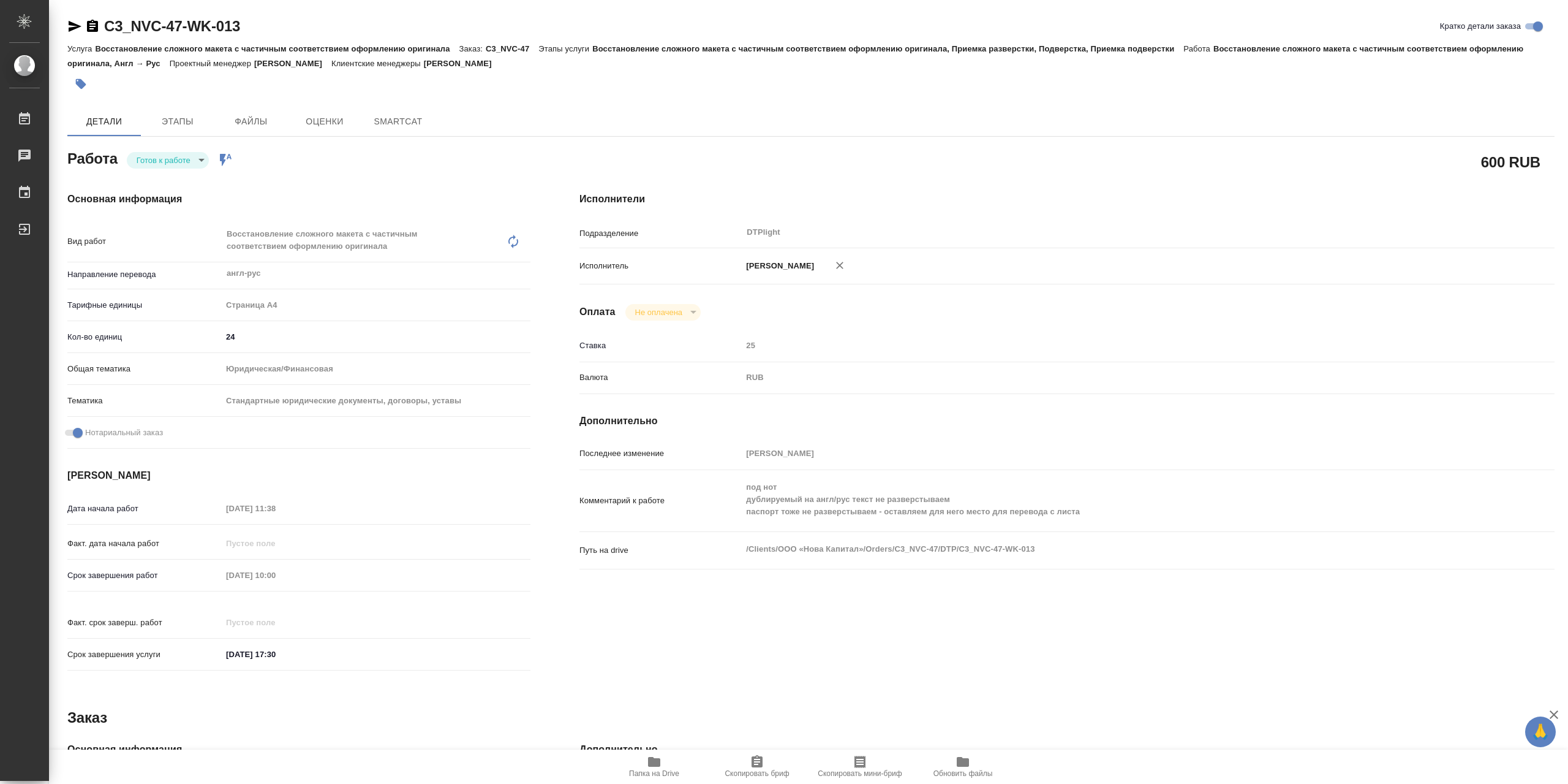
type textarea "x"
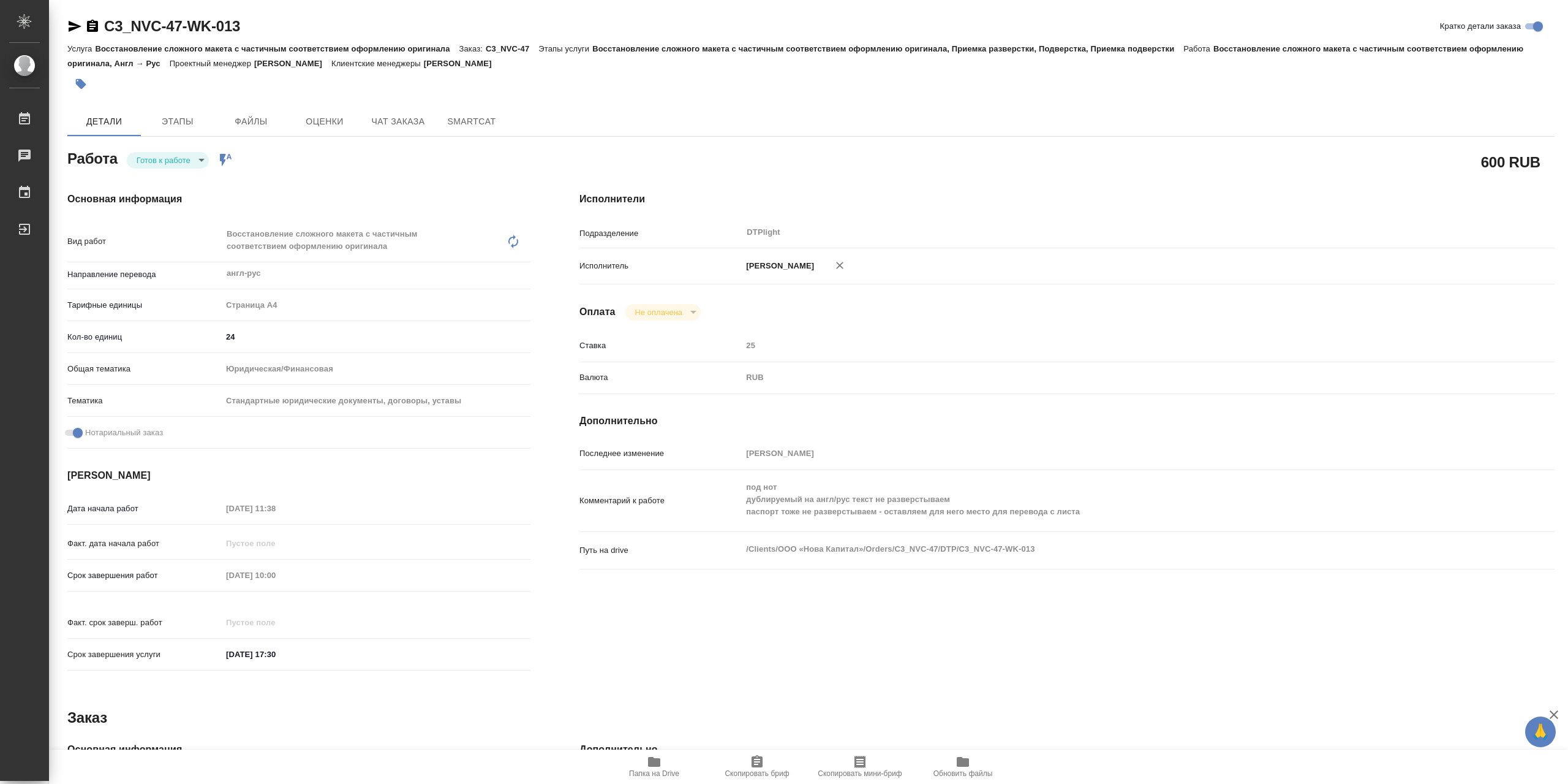
type textarea "x"
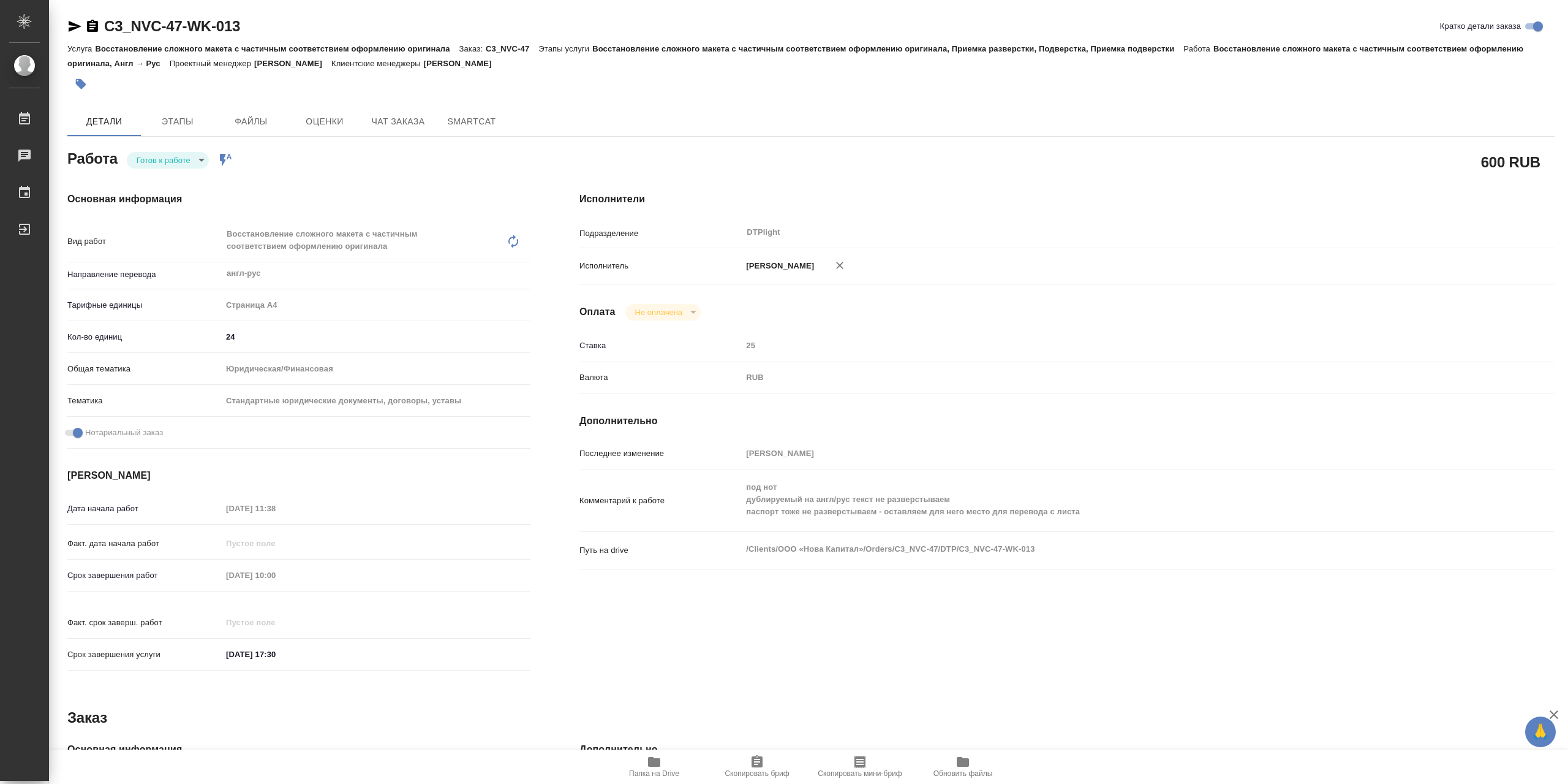
type textarea "x"
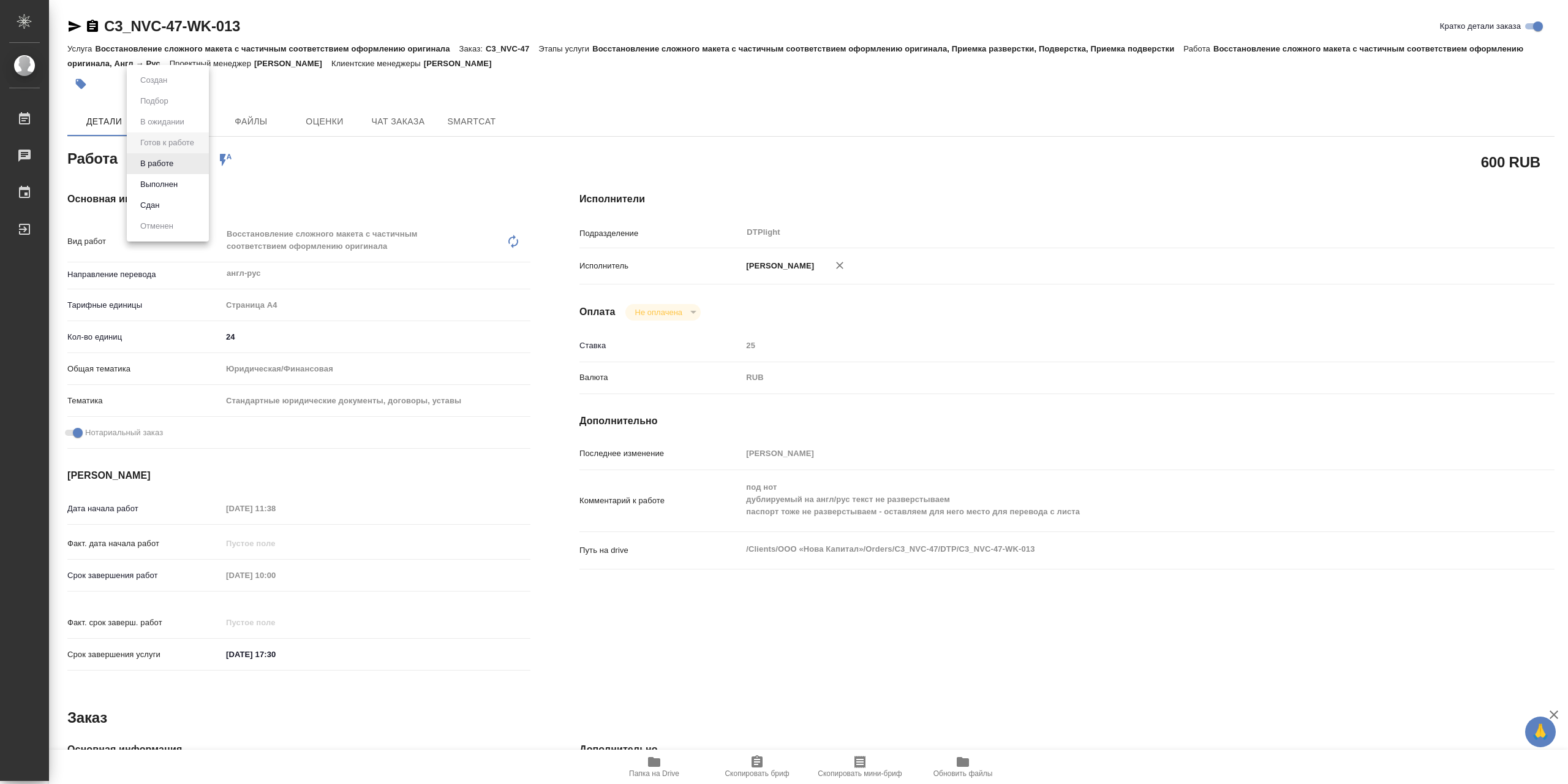
click at [201, 159] on body "🙏 .cls-1 fill:#fff; AWATERA Сархатов Руслан Работы Чаты График Выйти C3_NVC-47-…" at bounding box center [784, 392] width 1568 height 784
click at [194, 171] on li "В работе" at bounding box center [167, 163] width 82 height 20
click at [194, 172] on div "Основная информация Вид работ Восстановление сложного макета с частичным соотве…" at bounding box center [299, 435] width 512 height 535
type textarea "x"
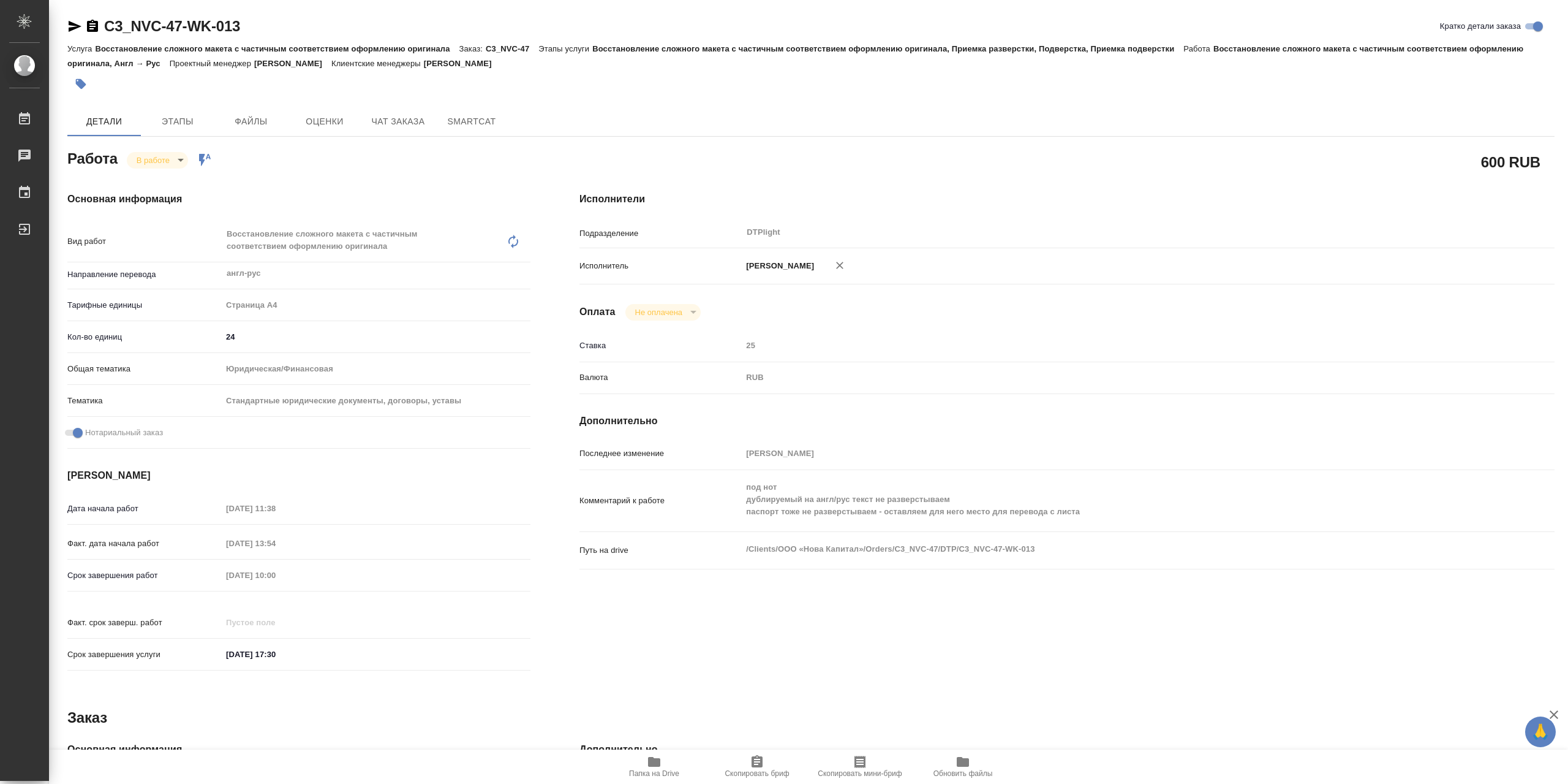
type textarea "x"
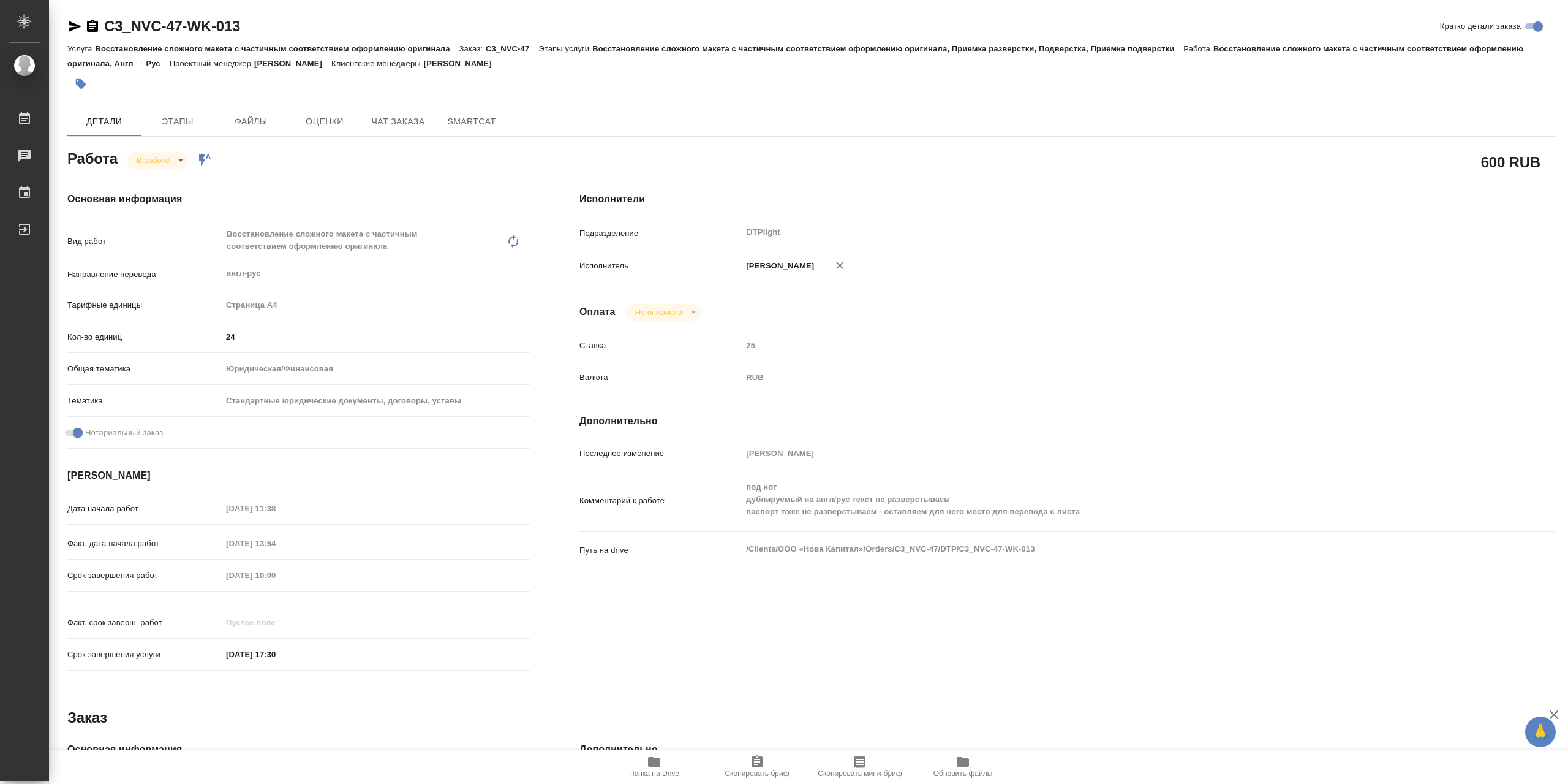
type textarea "x"
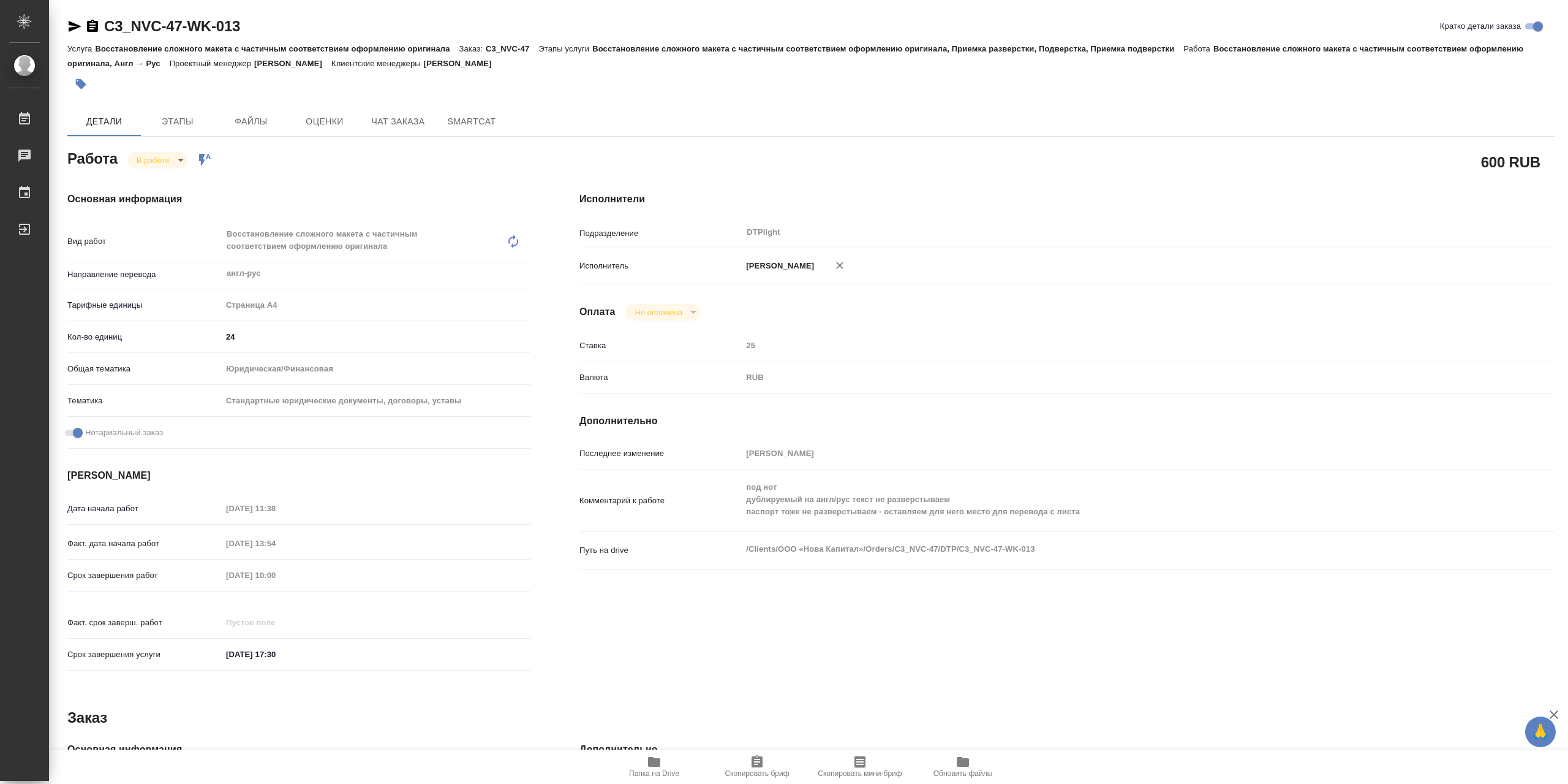
type textarea "x"
